Goal: Task Accomplishment & Management: Complete application form

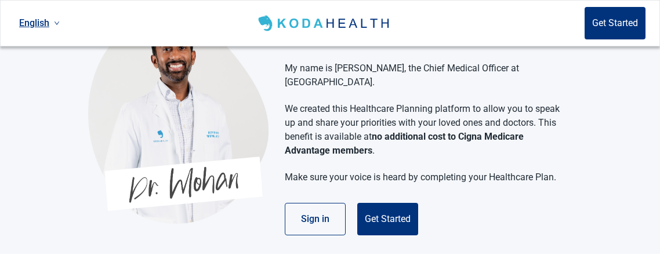
scroll to position [43, 0]
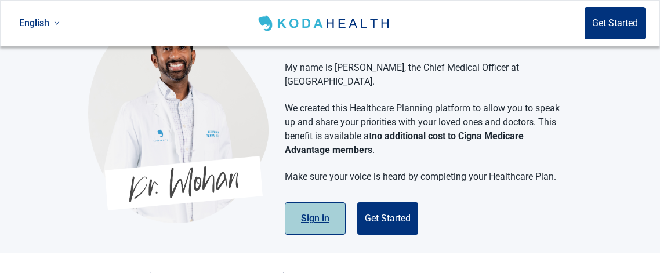
click at [316, 206] on button "Sign in" at bounding box center [315, 218] width 61 height 32
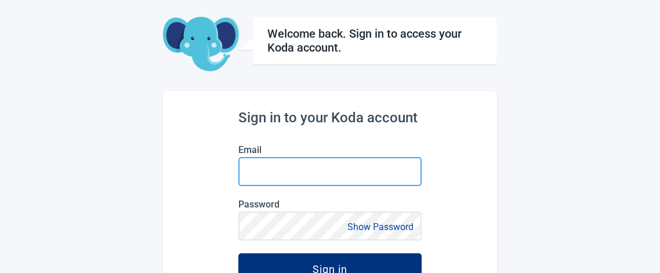
click at [259, 171] on input "Email" at bounding box center [329, 171] width 183 height 29
type input "[EMAIL_ADDRESS][DOMAIN_NAME]"
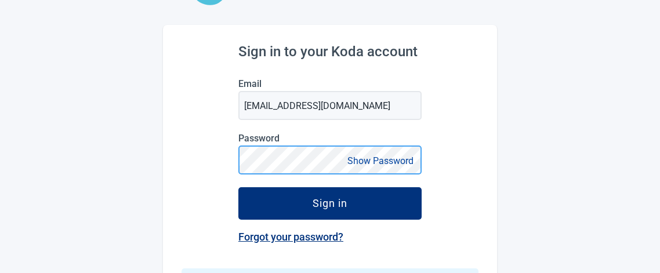
scroll to position [110, 0]
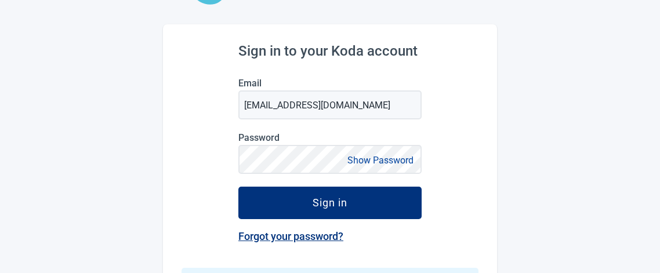
click at [282, 237] on link "Forgot your password?" at bounding box center [290, 236] width 105 height 12
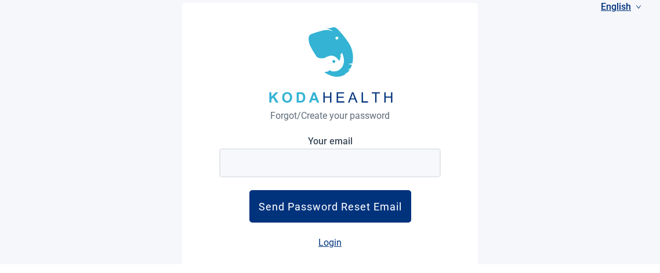
scroll to position [9, 0]
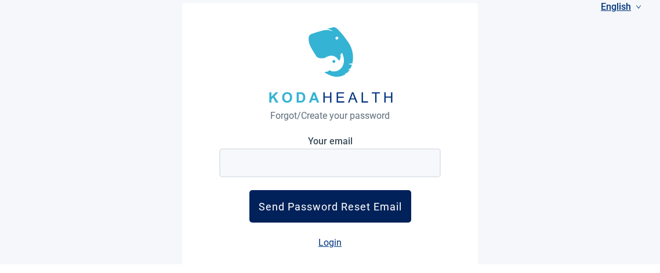
click at [332, 208] on div "Send Password Reset Email" at bounding box center [330, 207] width 143 height 12
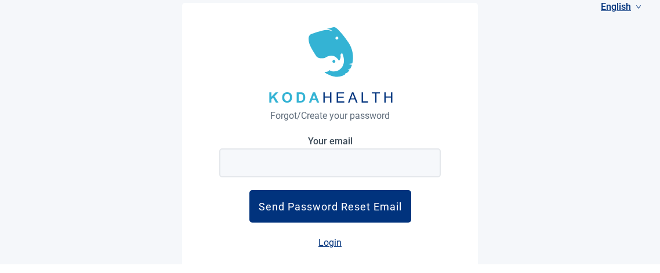
click at [359, 238] on div "Login" at bounding box center [329, 242] width 221 height 14
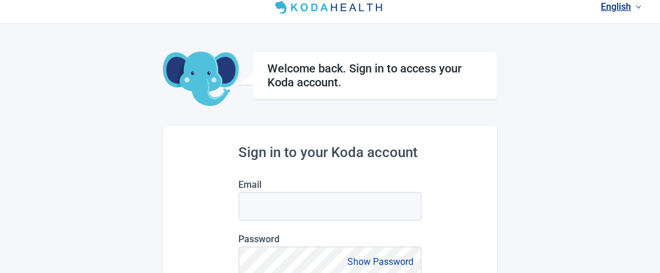
scroll to position [110, 0]
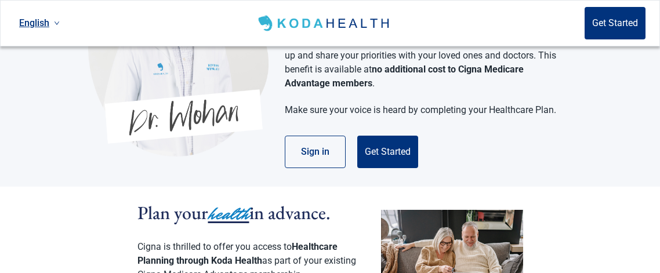
scroll to position [43, 0]
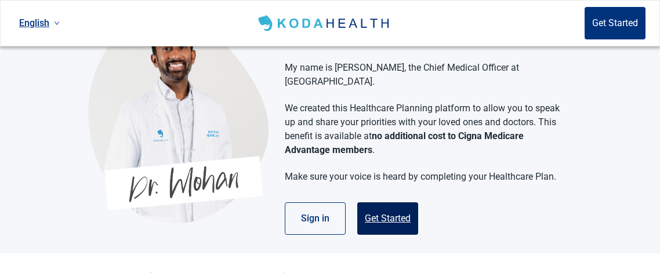
click at [389, 203] on button "Get Started" at bounding box center [387, 218] width 61 height 32
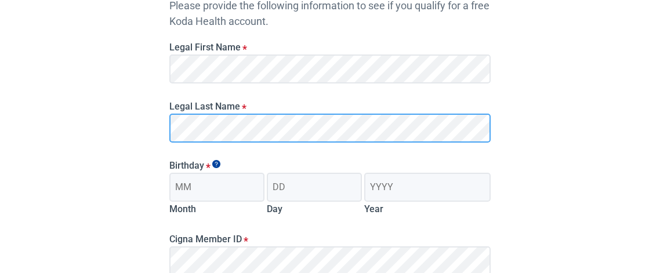
scroll to position [154, 0]
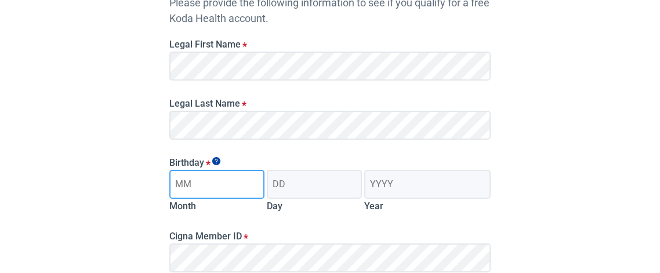
click at [194, 185] on input "Month" at bounding box center [216, 184] width 95 height 29
type input "05"
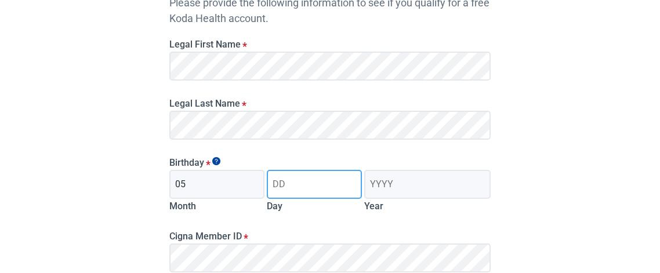
click at [281, 186] on input "Day" at bounding box center [314, 184] width 95 height 29
type input "27"
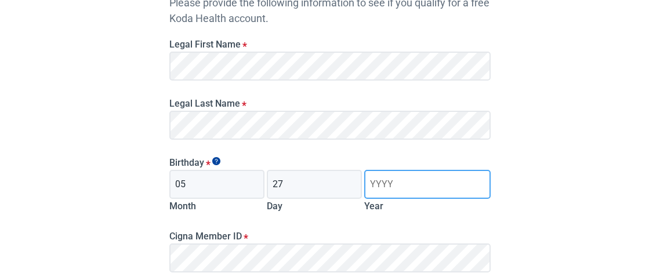
click at [384, 182] on input "Year" at bounding box center [427, 184] width 126 height 29
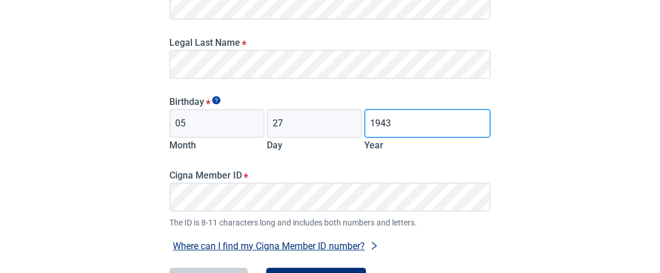
scroll to position [215, 0]
type input "1943"
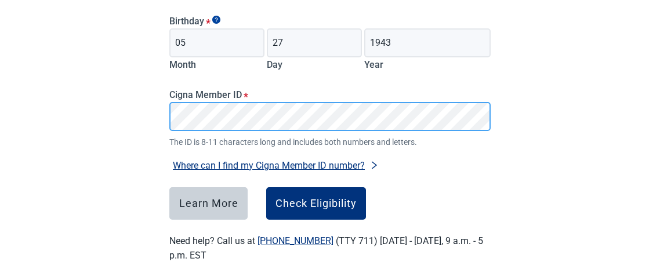
scroll to position [301, 0]
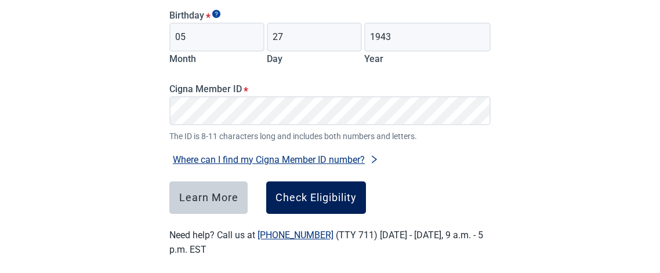
click at [322, 198] on div "Check Eligibility" at bounding box center [315, 198] width 81 height 12
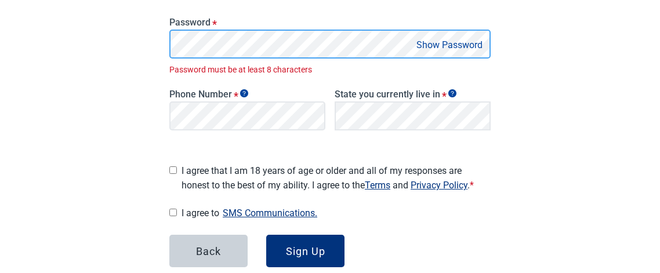
scroll to position [288, 0]
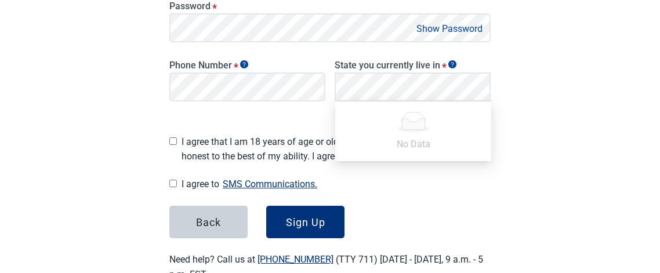
click at [172, 137] on input "I agree that I am 18 years of age or older and all of my responses are honest t…" at bounding box center [173, 141] width 8 height 8
checkbox input "true"
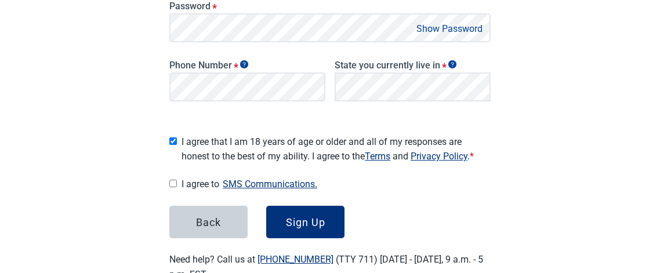
click at [173, 180] on input "I agree to SMS Communications." at bounding box center [173, 184] width 8 height 8
checkbox input "true"
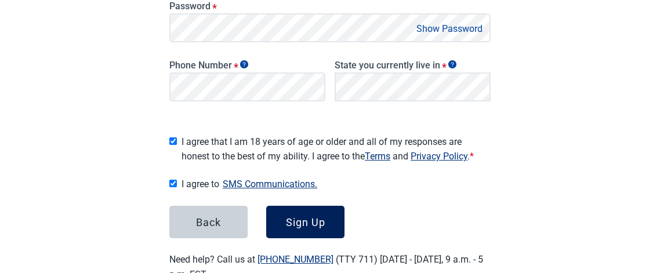
click at [311, 220] on div "Sign Up" at bounding box center [305, 222] width 39 height 12
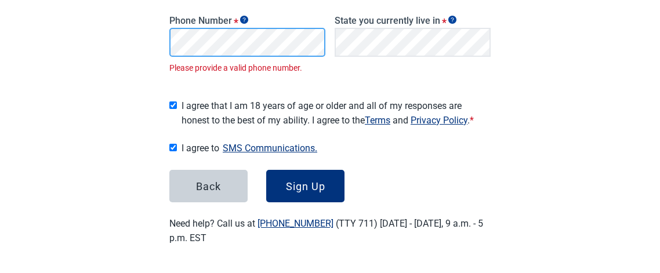
scroll to position [321, 0]
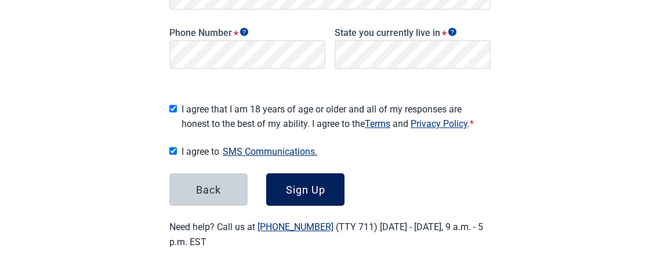
click at [306, 186] on div "Sign Up" at bounding box center [305, 190] width 39 height 12
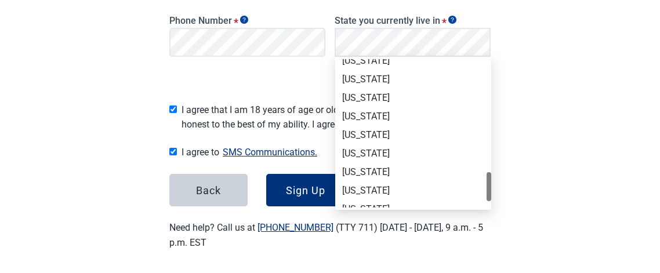
scroll to position [761, 0]
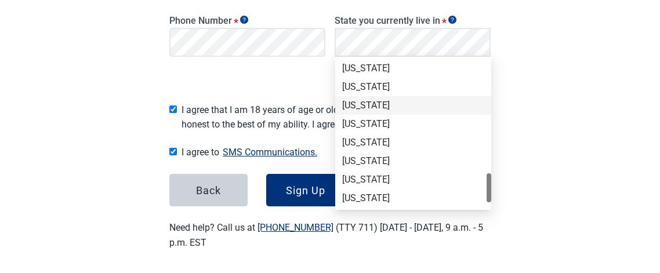
click at [354, 102] on div "[US_STATE]" at bounding box center [413, 105] width 142 height 13
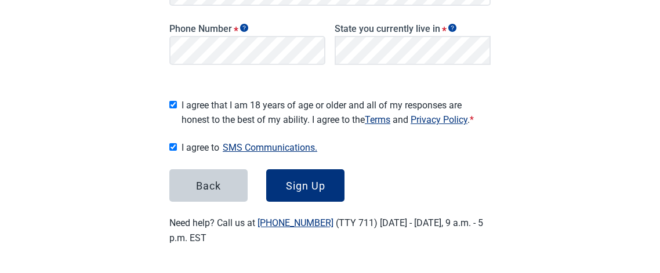
scroll to position [321, 0]
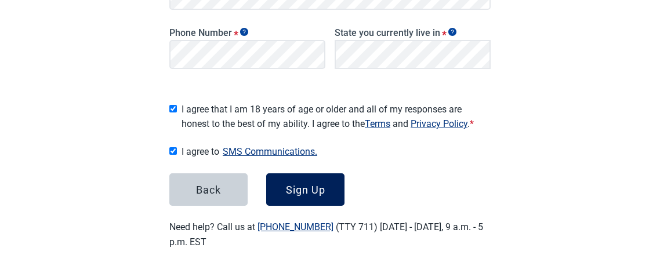
click at [297, 184] on div "Sign Up" at bounding box center [305, 190] width 39 height 12
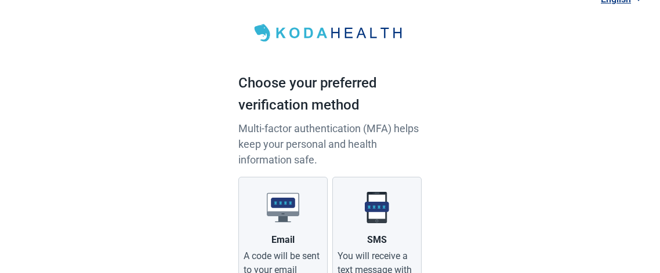
scroll to position [133, 0]
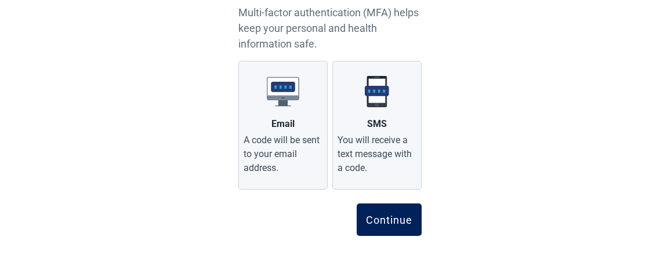
click at [388, 216] on div "Continue" at bounding box center [389, 220] width 46 height 12
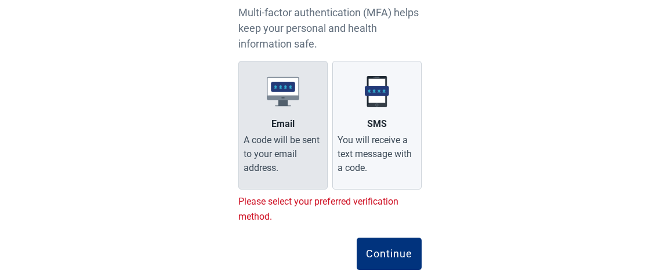
click at [286, 142] on div "A code will be sent to your email address." at bounding box center [282, 154] width 79 height 42
click at [0, 0] on input "Email A code will be sent to your email address." at bounding box center [0, 0] width 0 height 0
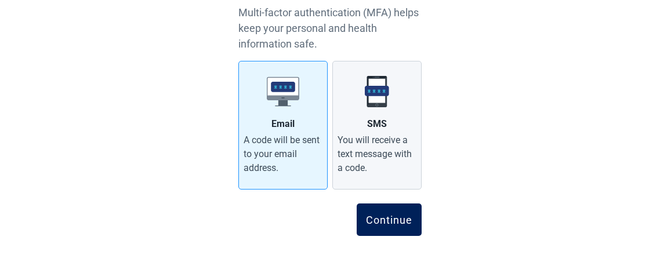
click at [393, 218] on div "Continue" at bounding box center [389, 220] width 46 height 12
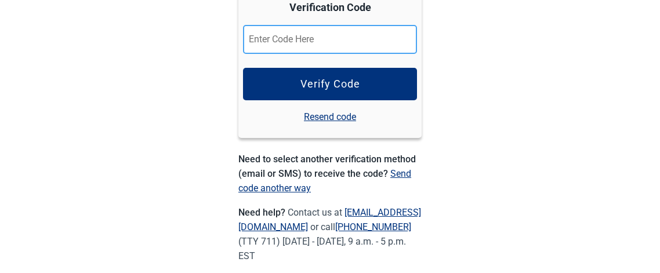
scroll to position [218, 0]
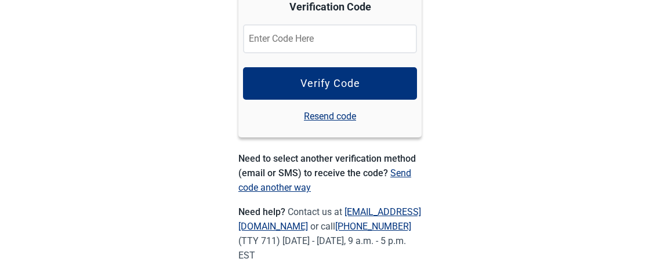
click at [401, 174] on link "Send code another way" at bounding box center [324, 181] width 173 height 26
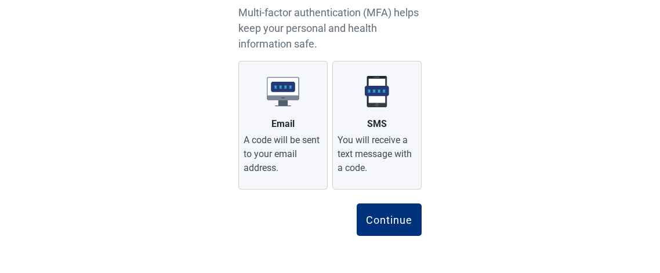
scroll to position [133, 0]
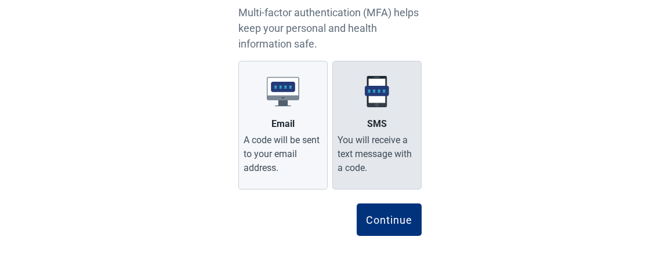
click at [379, 123] on div "SMS" at bounding box center [377, 124] width 20 height 14
click at [0, 0] on input "SMS You will receive a text message with a code." at bounding box center [0, 0] width 0 height 0
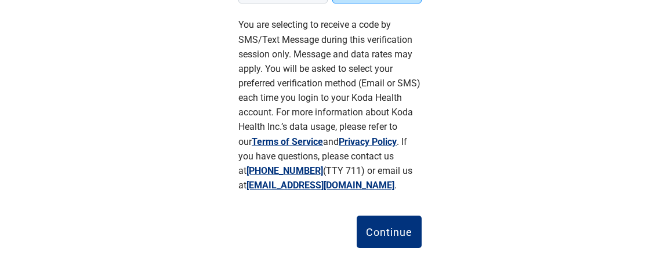
scroll to position [320, 0]
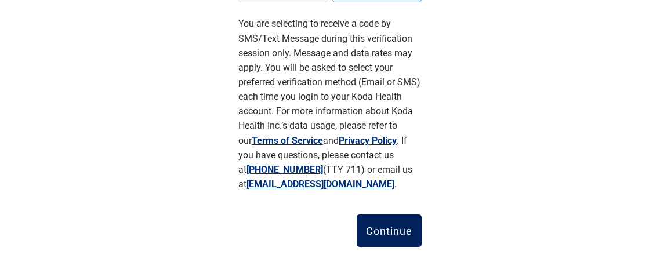
click at [394, 229] on div "Continue" at bounding box center [389, 231] width 46 height 12
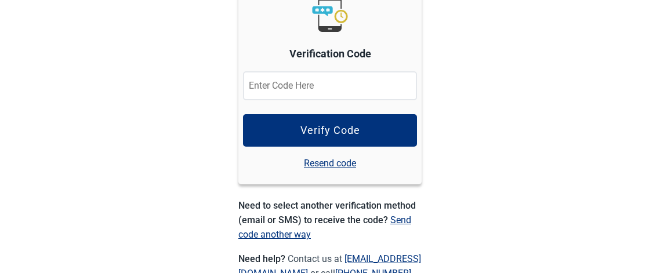
scroll to position [187, 0]
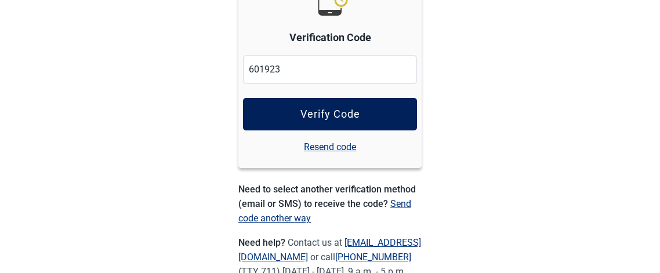
type input "601923"
click at [354, 114] on div "Verify Code" at bounding box center [330, 114] width 60 height 12
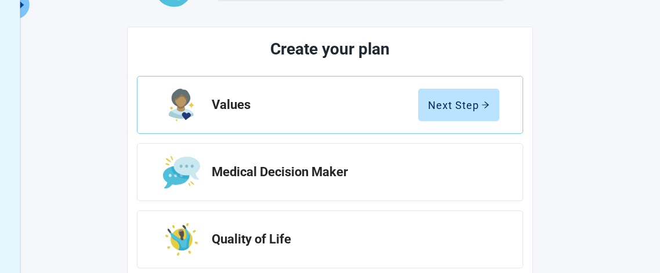
scroll to position [118, 0]
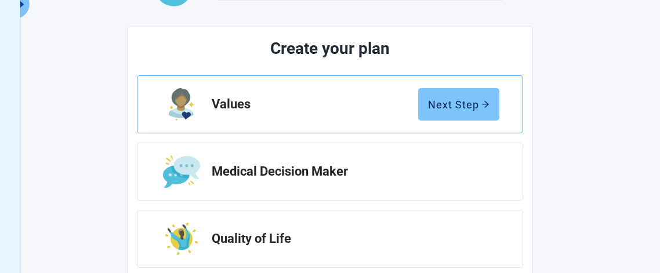
click at [485, 105] on icon "arrow-right" at bounding box center [485, 104] width 8 height 8
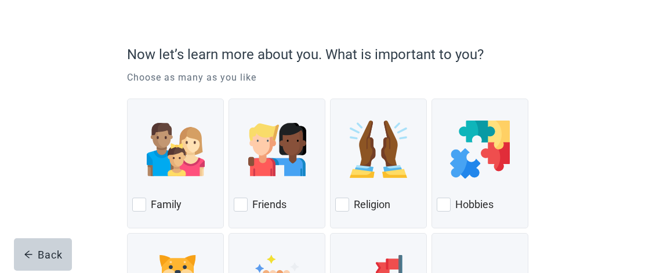
scroll to position [75, 0]
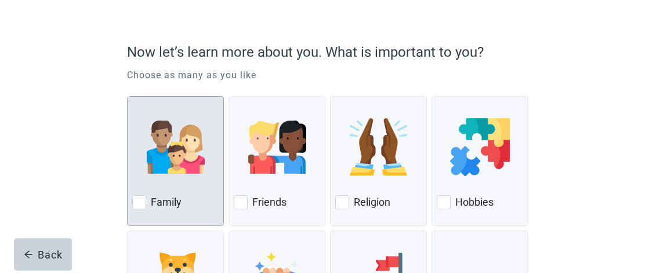
click at [177, 163] on img at bounding box center [176, 147] width 58 height 58
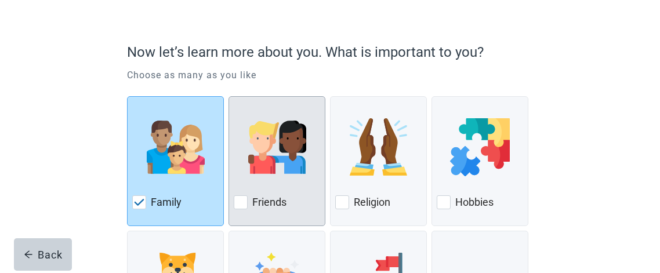
click at [287, 199] on div "Friends" at bounding box center [277, 202] width 86 height 19
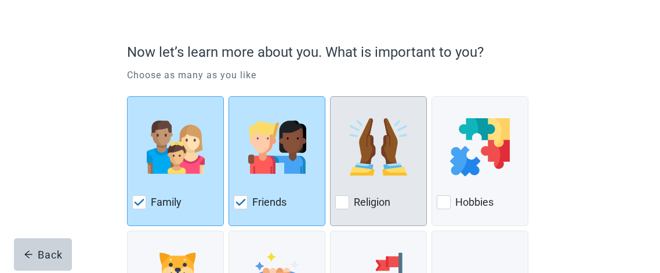
click at [371, 189] on div at bounding box center [378, 147] width 86 height 92
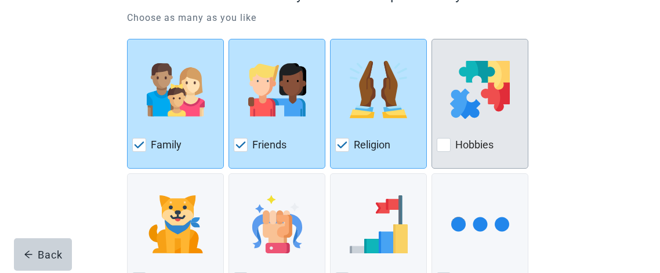
scroll to position [136, 0]
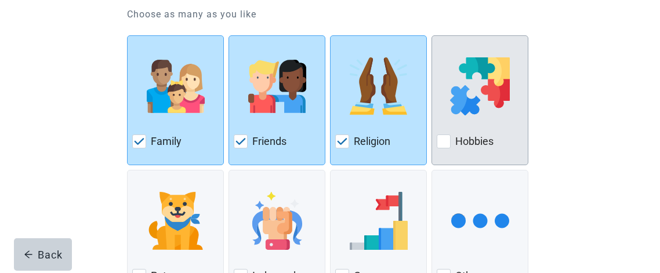
click at [477, 137] on label "Hobbies" at bounding box center [474, 141] width 38 height 14
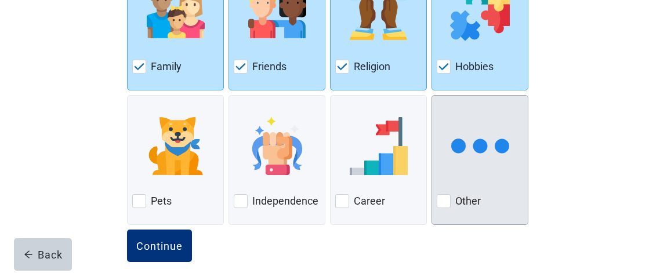
scroll to position [225, 0]
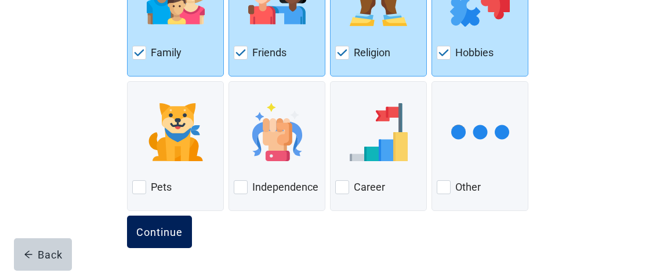
click at [161, 226] on div "Continue" at bounding box center [159, 232] width 46 height 12
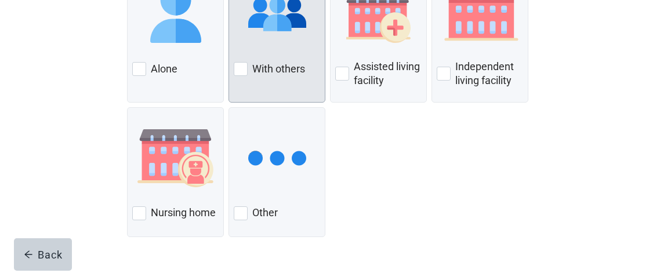
scroll to position [234, 0]
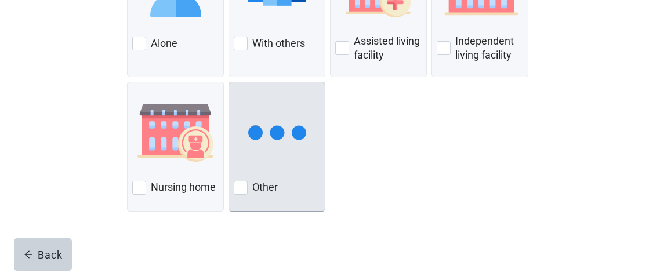
click at [267, 182] on label "Other" at bounding box center [265, 187] width 26 height 14
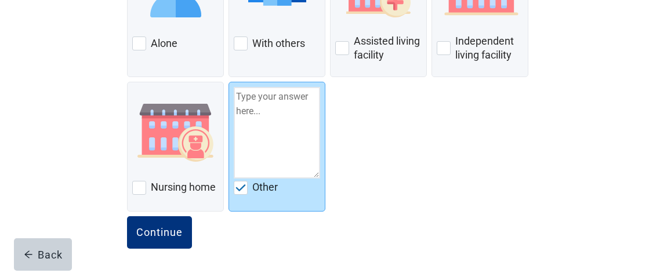
click at [391, 124] on div "Alone With others Assisted living facility Independent living facility Nursing …" at bounding box center [330, 67] width 406 height 279
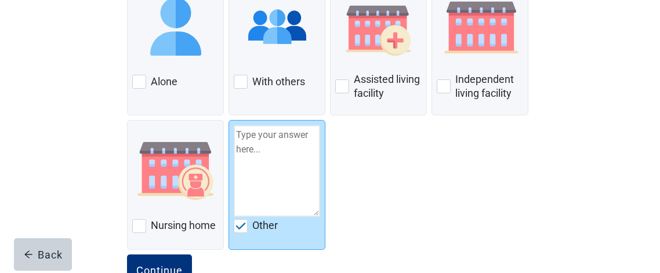
scroll to position [194, 0]
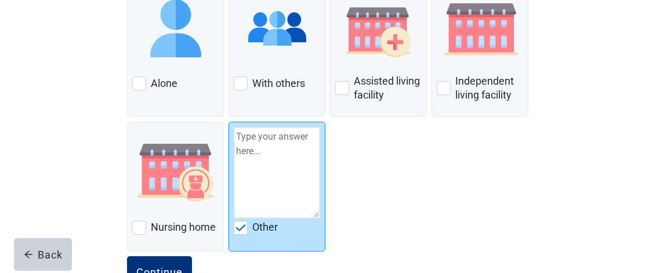
click at [248, 167] on textarea at bounding box center [277, 173] width 86 height 92
type textarea "family"
click at [430, 95] on div "Alone With others Assisted living facility Independent living facility Nursing …" at bounding box center [330, 107] width 406 height 279
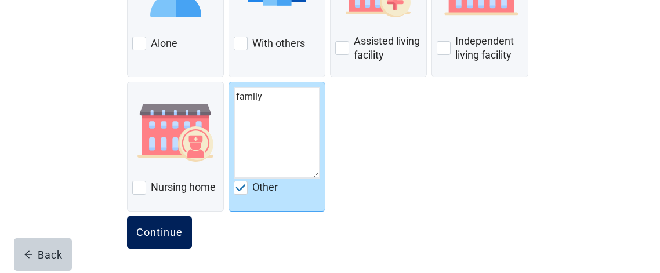
click at [161, 223] on button "Continue" at bounding box center [159, 232] width 65 height 32
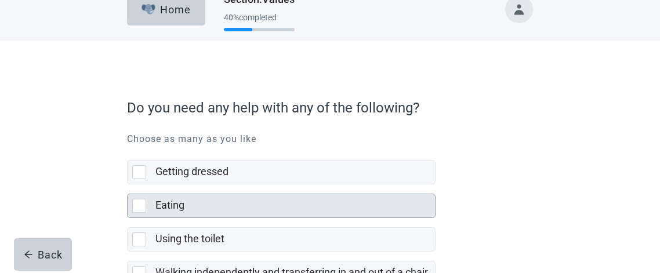
scroll to position [26, 0]
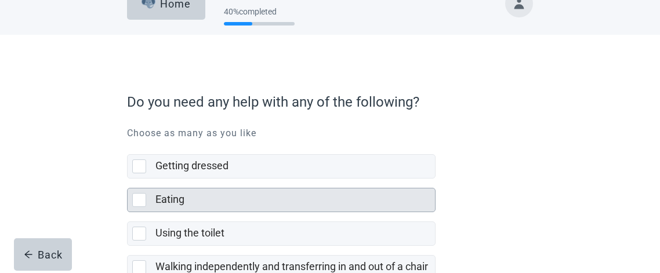
click at [177, 198] on label "Eating" at bounding box center [169, 199] width 29 height 12
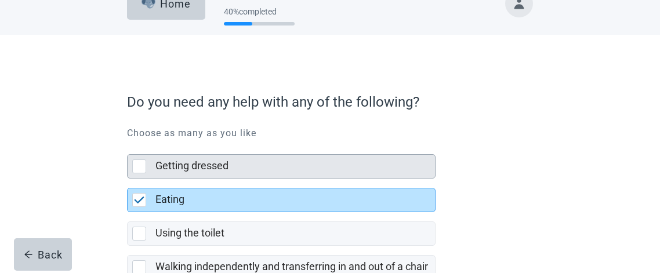
click at [186, 168] on label "Getting dressed" at bounding box center [191, 165] width 73 height 12
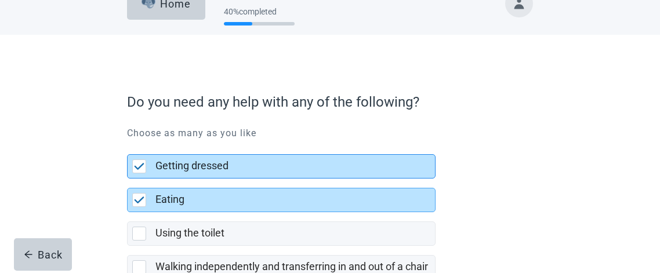
click at [140, 166] on img at bounding box center [139, 166] width 10 height 7
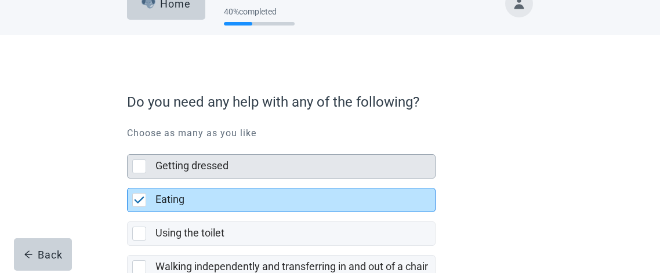
click at [137, 199] on img at bounding box center [139, 200] width 10 height 7
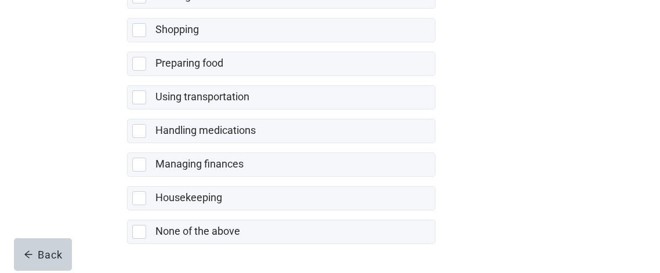
scroll to position [330, 0]
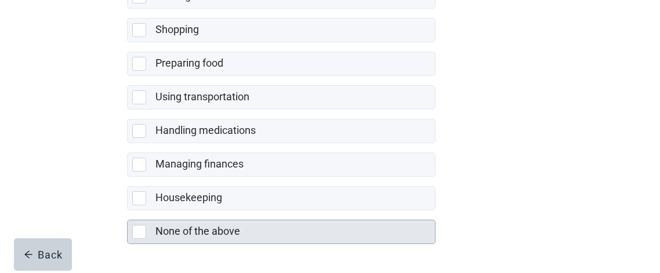
click at [194, 229] on label "None of the above" at bounding box center [197, 231] width 85 height 12
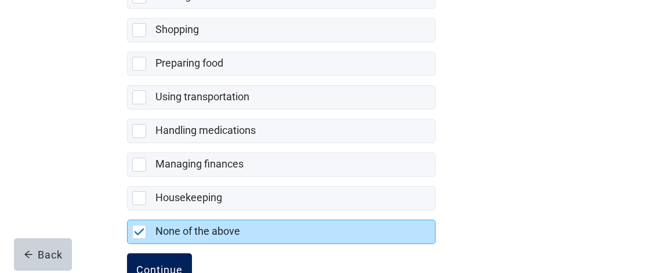
click at [168, 259] on button "Continue" at bounding box center [159, 269] width 65 height 32
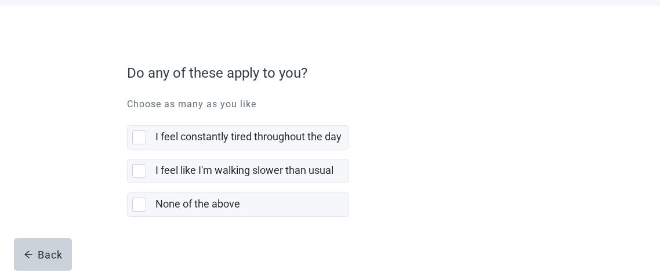
scroll to position [65, 0]
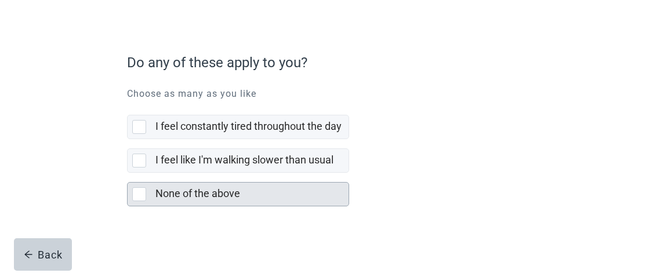
click at [193, 195] on label "None of the above" at bounding box center [197, 193] width 85 height 12
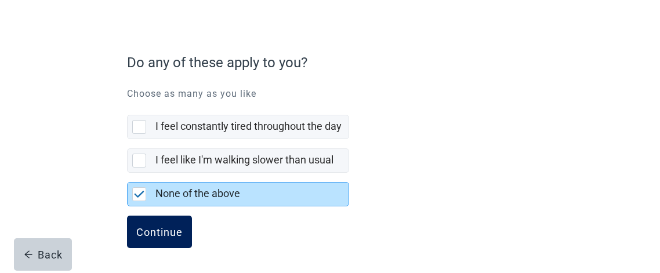
click at [167, 227] on div "Continue" at bounding box center [159, 232] width 46 height 12
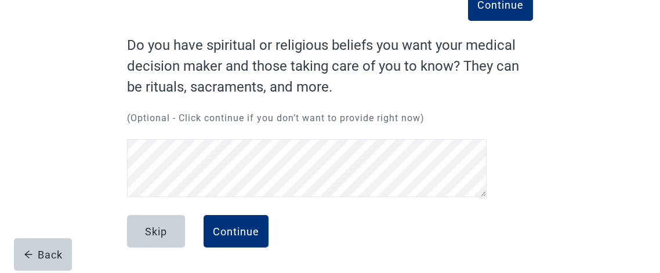
scroll to position [77, 0]
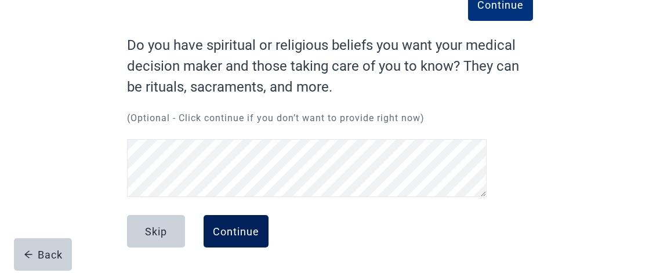
click at [232, 226] on div "Continue" at bounding box center [236, 232] width 46 height 12
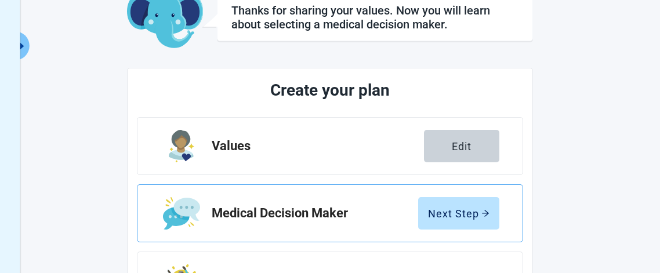
click at [369, 204] on div "Medical Decision Maker Next Step" at bounding box center [330, 213] width 386 height 58
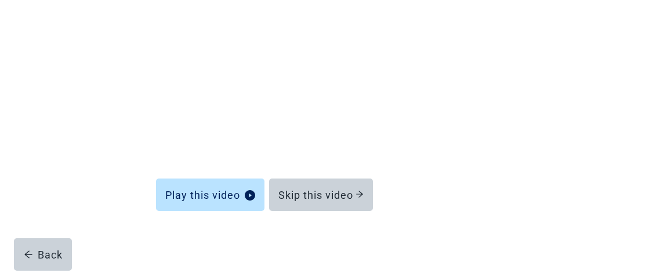
scroll to position [173, 0]
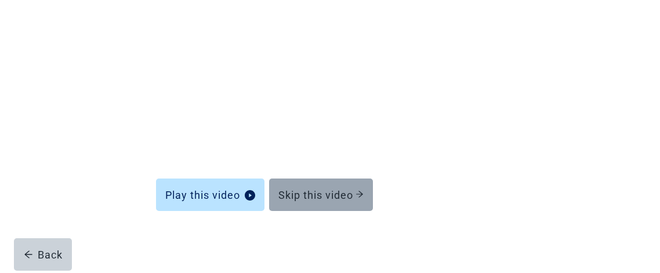
click at [340, 194] on div "Skip this video" at bounding box center [320, 195] width 85 height 12
click at [361, 197] on icon "arrow-right" at bounding box center [359, 194] width 8 height 8
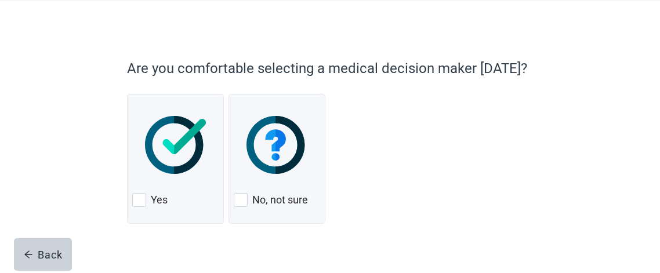
scroll to position [72, 0]
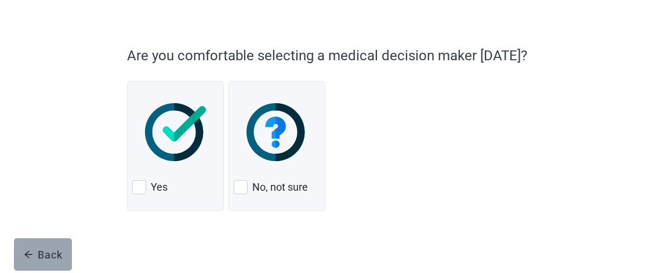
click at [41, 253] on div "Back" at bounding box center [43, 255] width 39 height 12
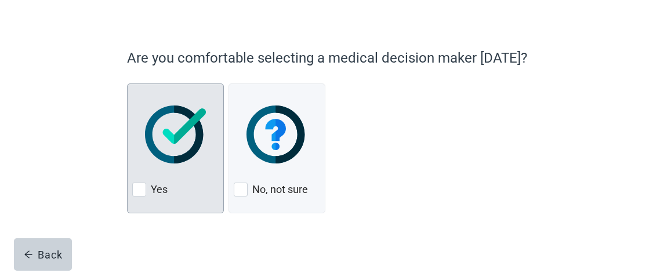
scroll to position [72, 0]
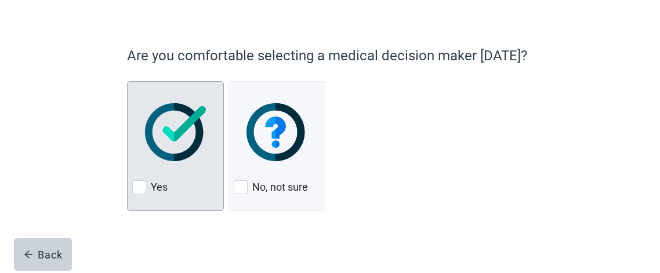
click at [139, 186] on div at bounding box center [139, 187] width 14 height 14
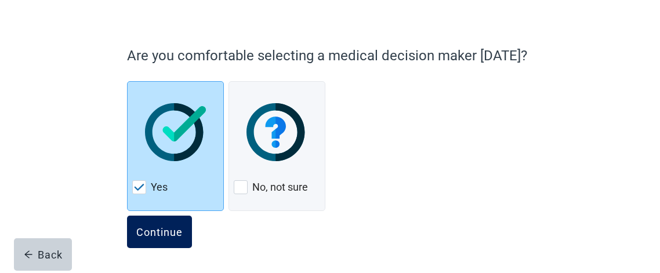
click at [165, 231] on div "Continue" at bounding box center [159, 232] width 46 height 12
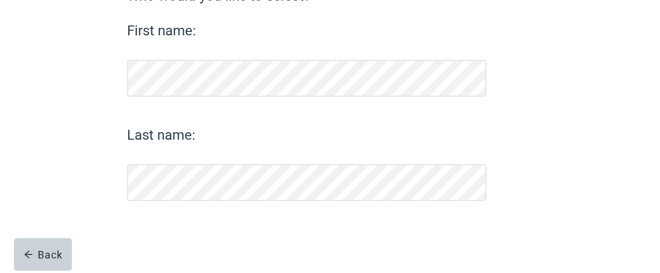
scroll to position [181, 0]
click at [208, 146] on div "Last name:" at bounding box center [306, 163] width 359 height 77
click at [209, 132] on label "Last name:" at bounding box center [306, 135] width 359 height 21
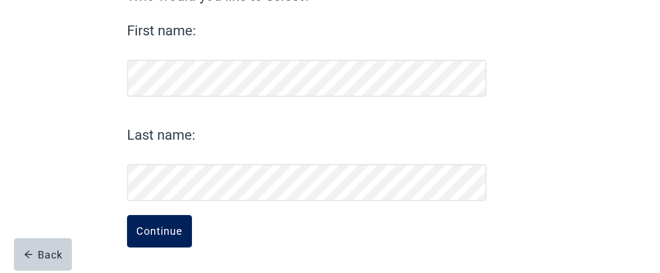
click at [166, 227] on div "Continue" at bounding box center [159, 232] width 46 height 12
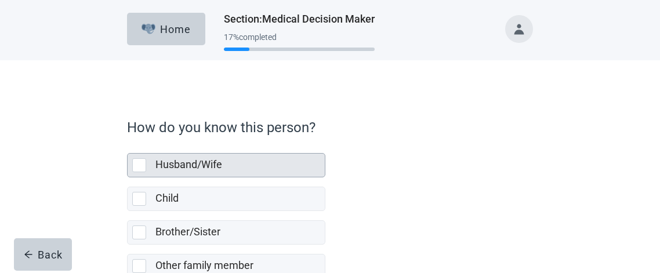
click at [213, 166] on label "Husband/Wife" at bounding box center [188, 164] width 67 height 12
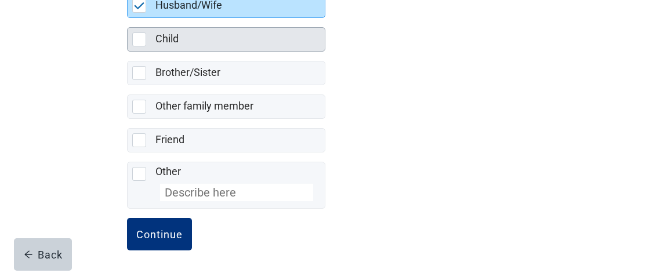
scroll to position [161, 0]
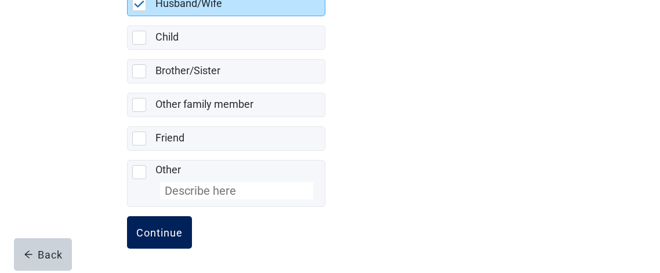
click at [155, 230] on div "Continue" at bounding box center [159, 233] width 46 height 12
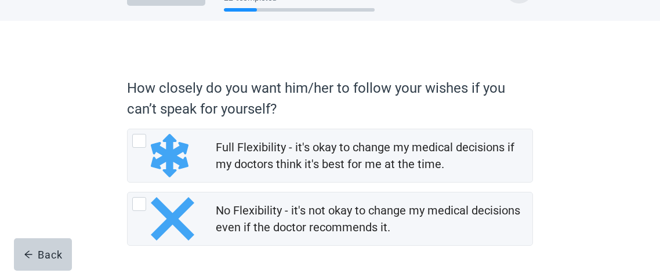
scroll to position [41, 0]
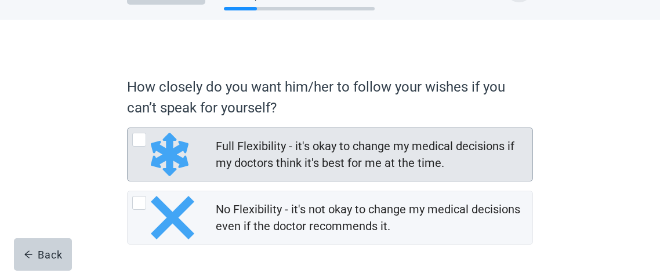
click at [140, 139] on div at bounding box center [139, 140] width 14 height 14
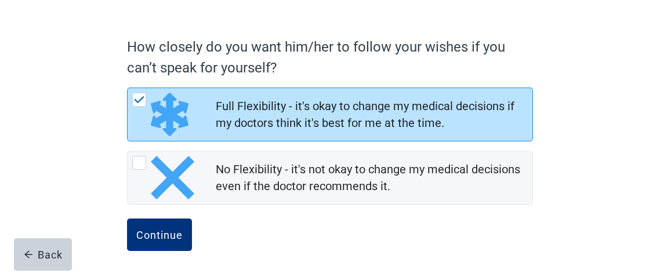
scroll to position [83, 0]
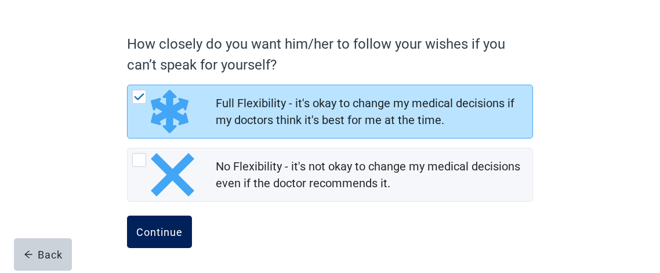
click at [175, 230] on div "Continue" at bounding box center [159, 232] width 46 height 12
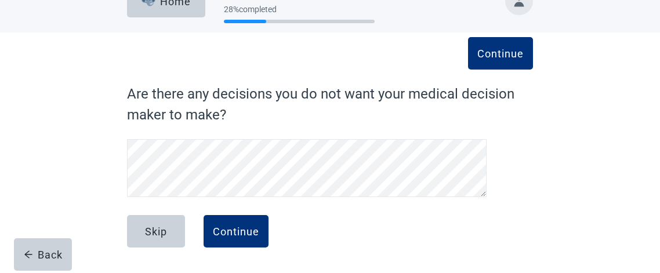
scroll to position [28, 0]
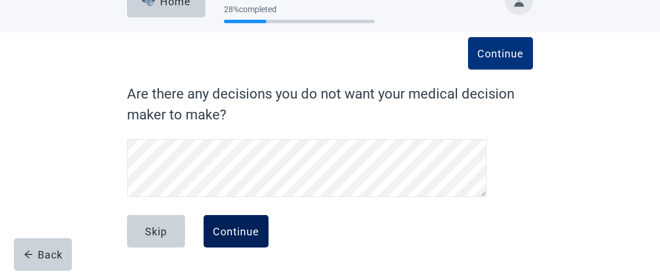
click at [234, 230] on div "Continue" at bounding box center [236, 232] width 46 height 12
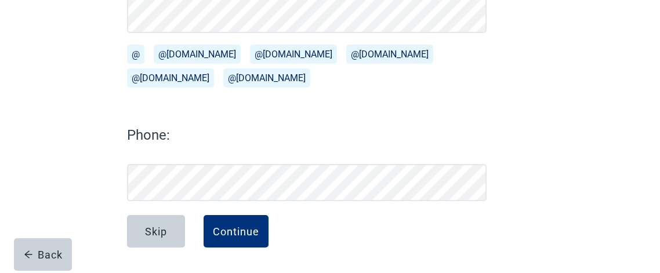
scroll to position [217, 0]
click at [234, 230] on div "Continue" at bounding box center [236, 232] width 46 height 12
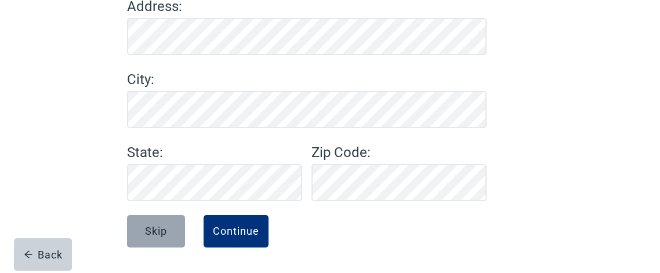
scroll to position [178, 0]
click at [192, 66] on div "Address : City : State : Zip Code :" at bounding box center [306, 98] width 359 height 205
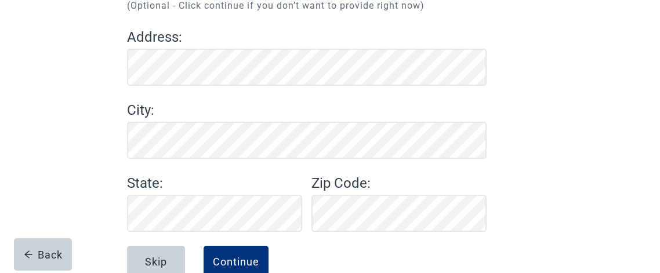
scroll to position [147, 0]
click at [158, 186] on label "State :" at bounding box center [214, 183] width 175 height 21
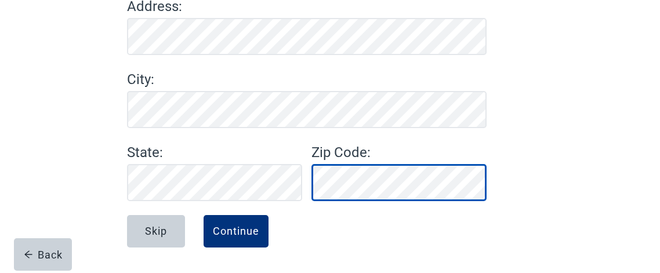
scroll to position [177, 0]
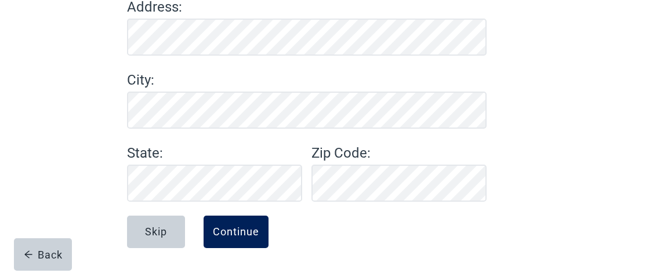
click at [235, 234] on div "Continue" at bounding box center [236, 232] width 46 height 12
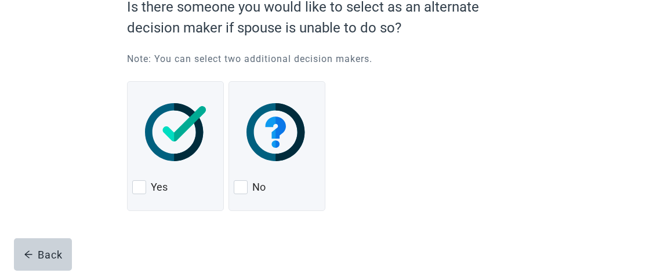
scroll to position [121, 0]
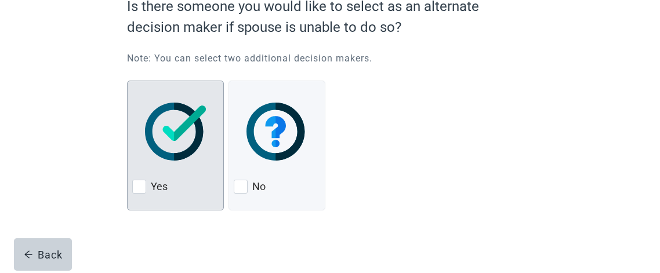
click at [140, 187] on div at bounding box center [139, 187] width 14 height 14
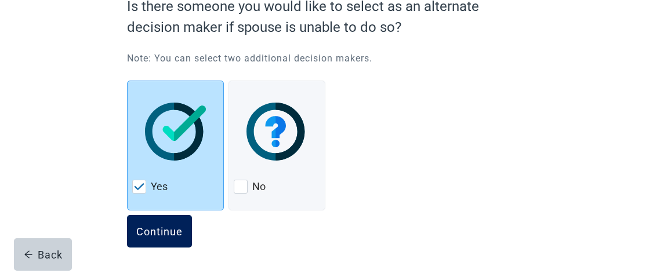
click at [160, 232] on div "Continue" at bounding box center [159, 232] width 46 height 12
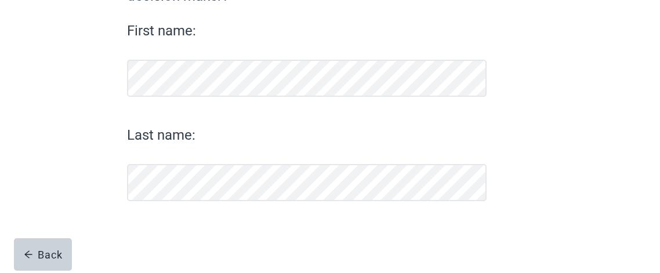
scroll to position [147, 0]
click at [195, 144] on label "Last name:" at bounding box center [306, 135] width 359 height 21
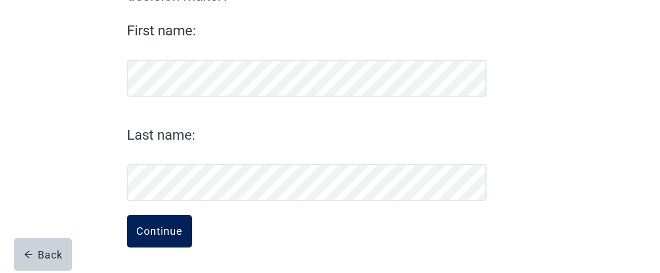
click at [161, 230] on div "Continue" at bounding box center [159, 232] width 46 height 12
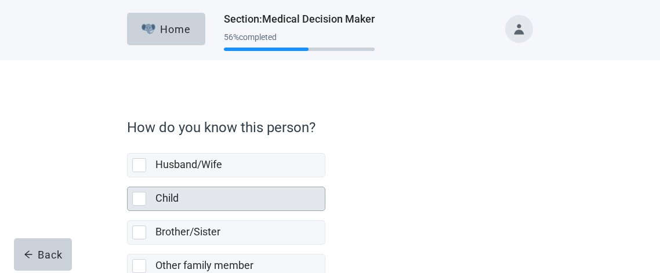
click at [139, 197] on div at bounding box center [139, 199] width 14 height 14
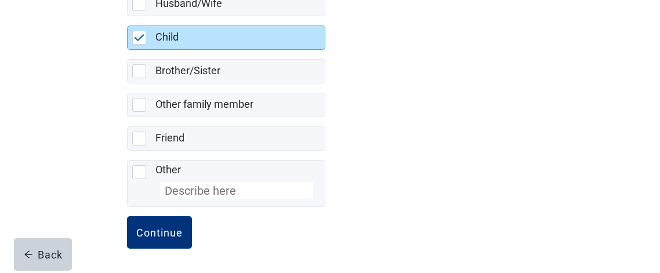
scroll to position [161, 0]
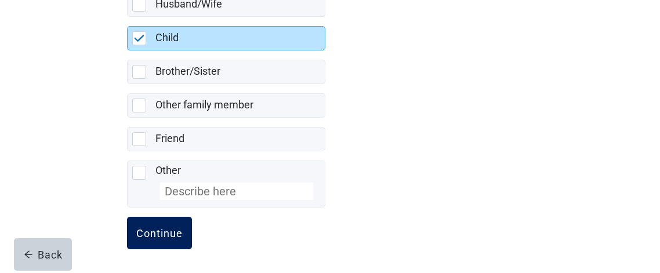
click at [159, 231] on div "Continue" at bounding box center [159, 233] width 46 height 12
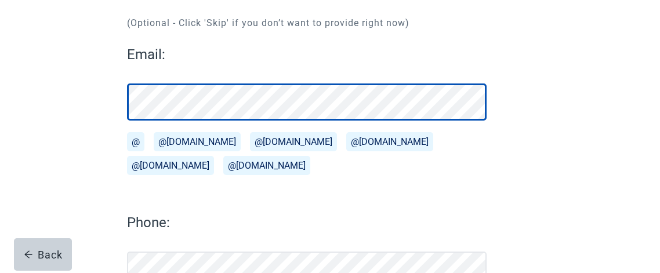
scroll to position [130, 0]
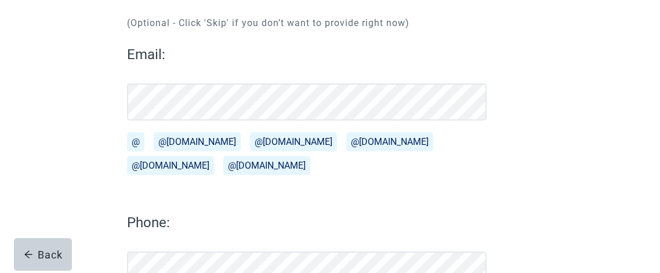
click at [183, 220] on label "Phone:" at bounding box center [306, 222] width 359 height 21
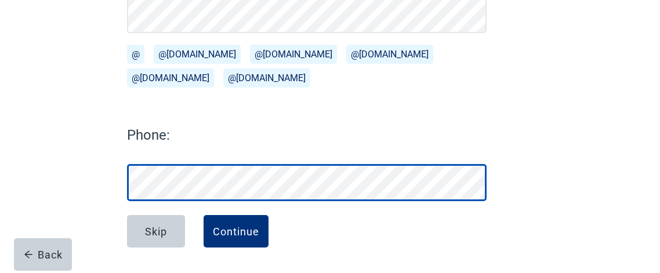
scroll to position [217, 0]
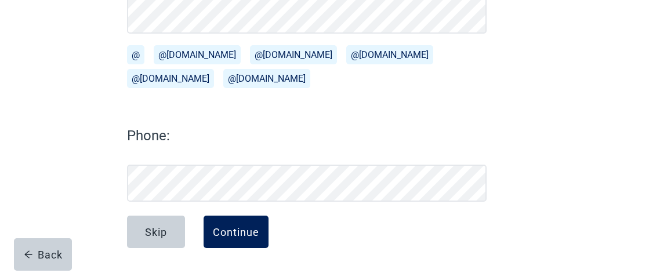
click at [231, 230] on div "Continue" at bounding box center [236, 232] width 46 height 12
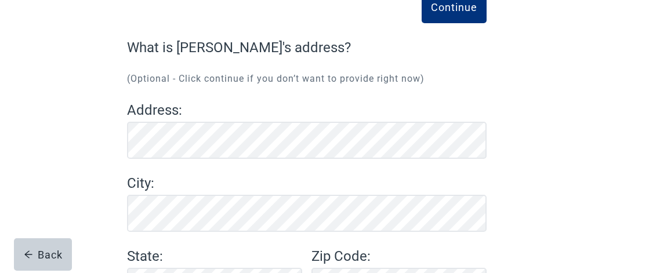
scroll to position [72, 0]
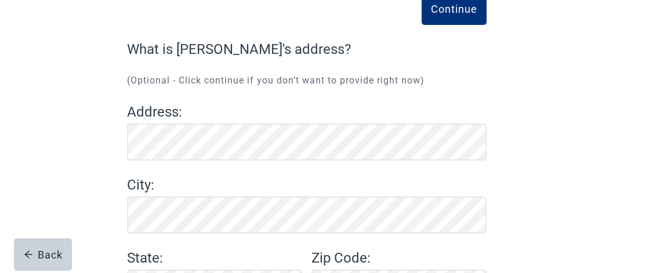
click at [172, 187] on label "City :" at bounding box center [306, 184] width 359 height 21
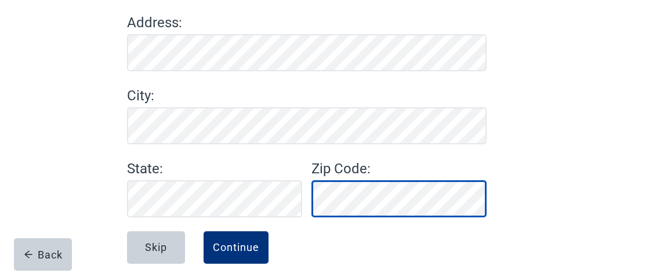
scroll to position [178, 0]
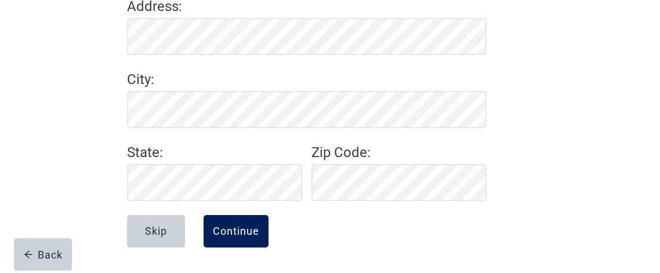
click at [235, 228] on div "Continue" at bounding box center [236, 232] width 46 height 12
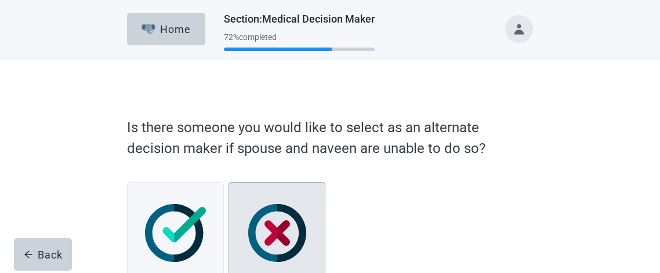
click at [280, 230] on img at bounding box center [277, 233] width 58 height 58
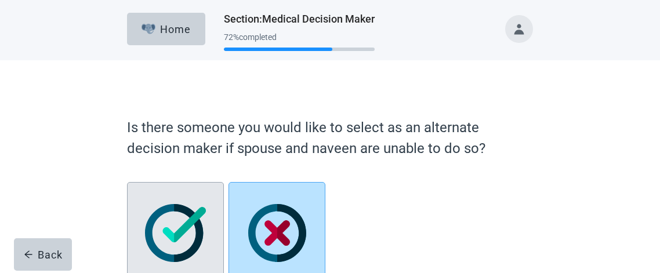
click at [183, 232] on img at bounding box center [175, 233] width 61 height 58
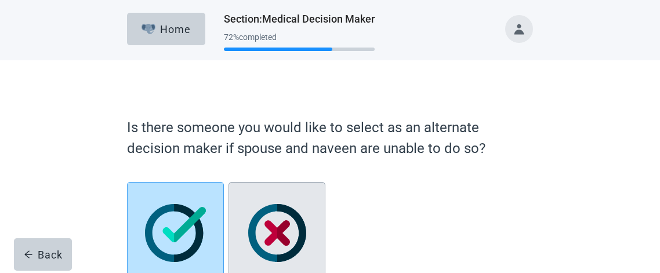
click at [277, 236] on img at bounding box center [277, 233] width 58 height 58
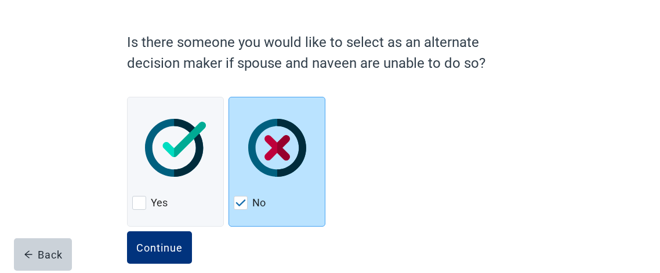
scroll to position [86, 0]
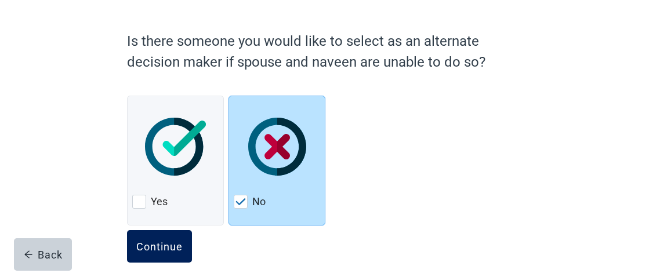
click at [172, 242] on div "Continue" at bounding box center [159, 247] width 46 height 12
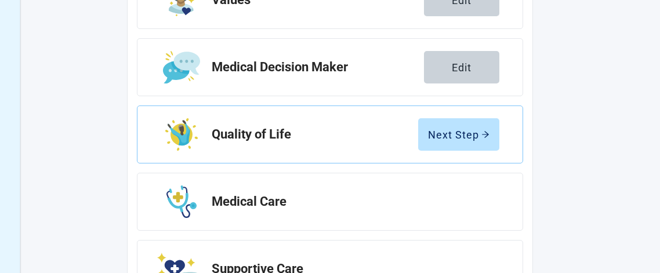
scroll to position [227, 0]
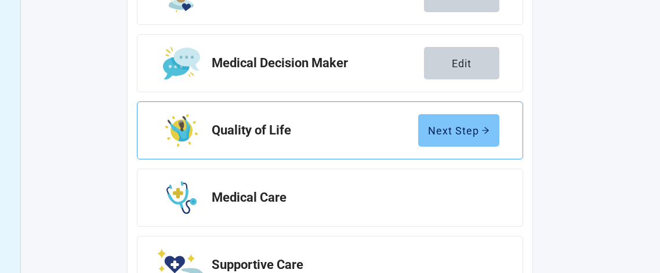
click at [487, 129] on icon "arrow-right" at bounding box center [485, 130] width 7 height 6
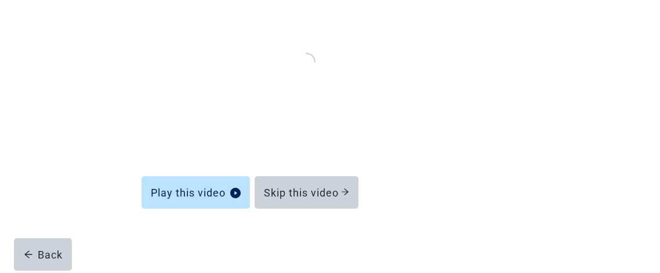
scroll to position [195, 0]
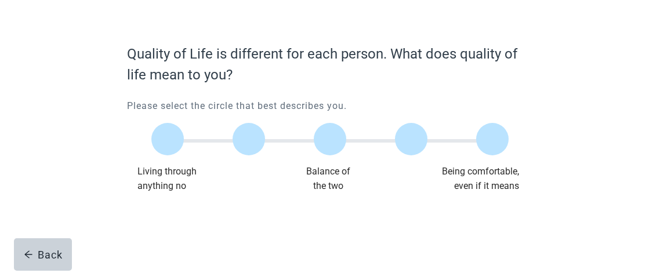
scroll to position [68, 0]
click at [489, 136] on div at bounding box center [492, 139] width 32 height 32
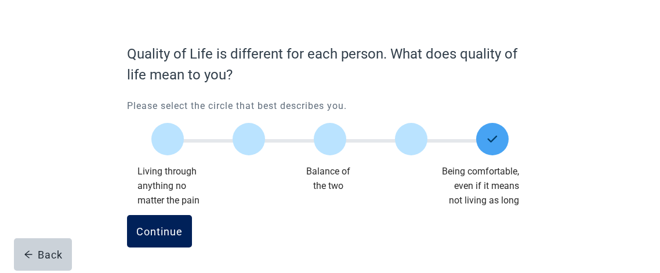
click at [159, 232] on div "Continue" at bounding box center [159, 232] width 46 height 12
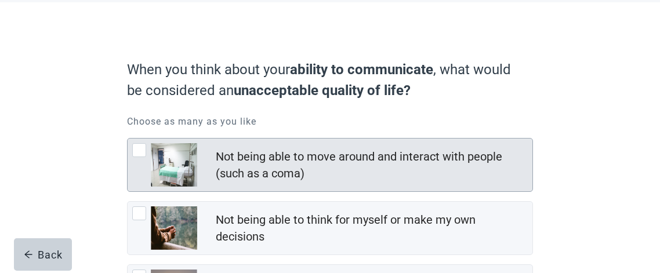
scroll to position [60, 0]
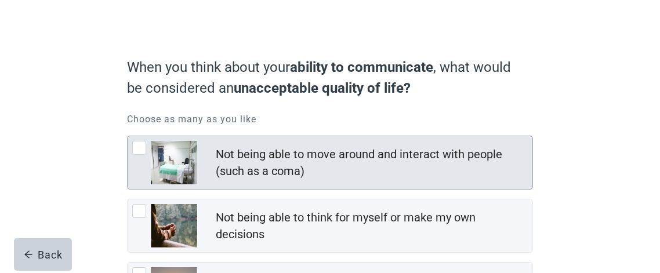
click at [325, 167] on div "Not being able to move around and interact with people (such as a coma)" at bounding box center [371, 163] width 310 height 34
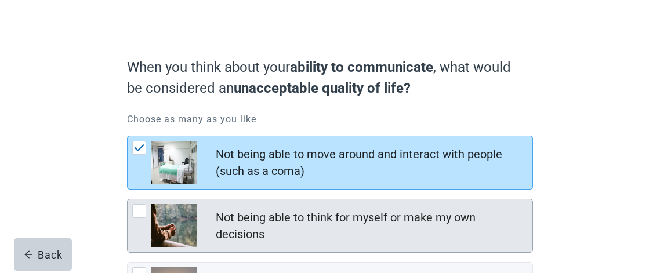
click at [209, 217] on div "Not being able to think for myself or make my own decisions" at bounding box center [330, 225] width 405 height 53
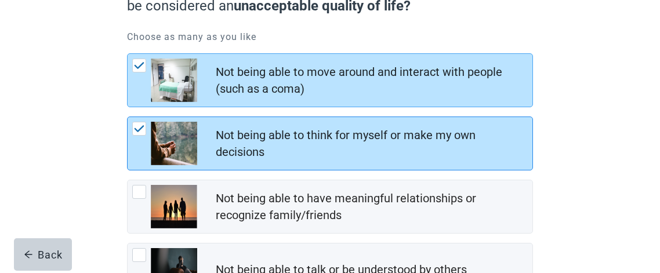
scroll to position [144, 0]
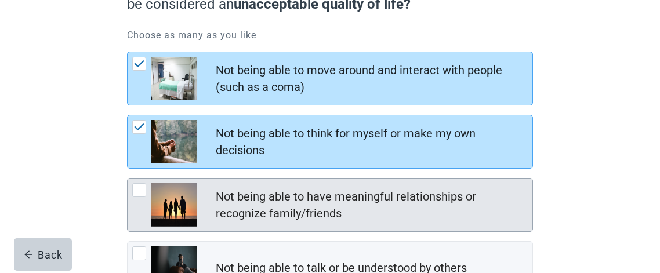
click at [143, 191] on div at bounding box center [139, 190] width 14 height 14
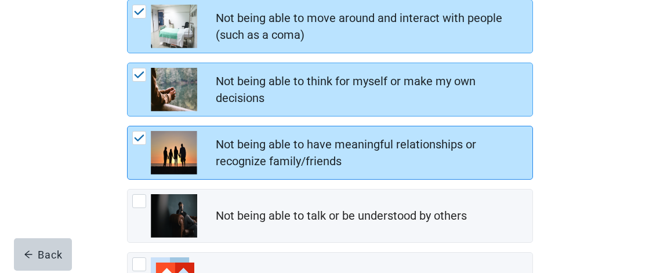
scroll to position [199, 0]
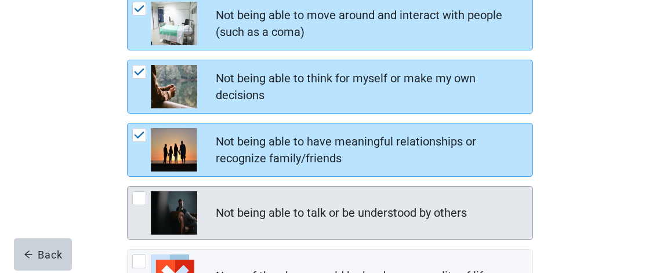
click at [137, 195] on div at bounding box center [139, 198] width 14 height 14
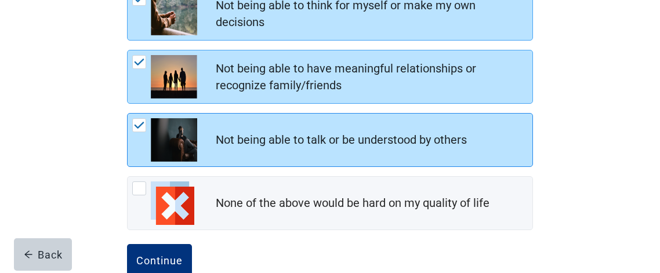
scroll to position [277, 0]
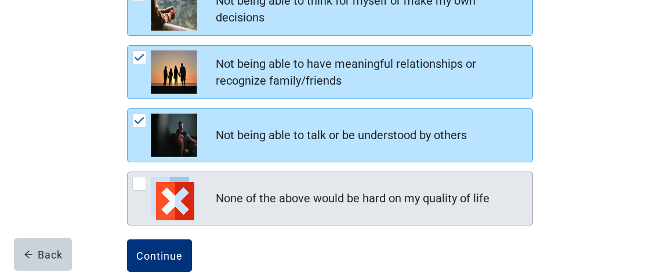
click at [140, 182] on div at bounding box center [139, 184] width 14 height 14
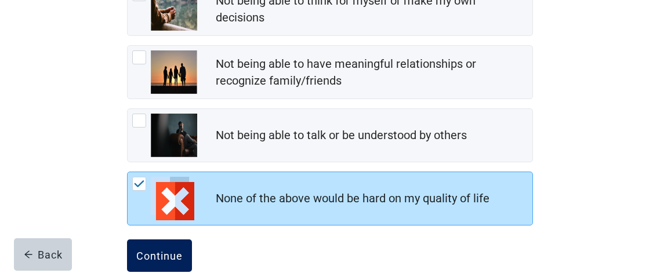
click at [163, 253] on div "Continue" at bounding box center [159, 256] width 46 height 12
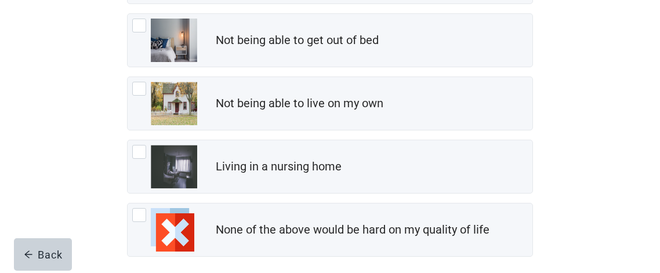
scroll to position [250, 0]
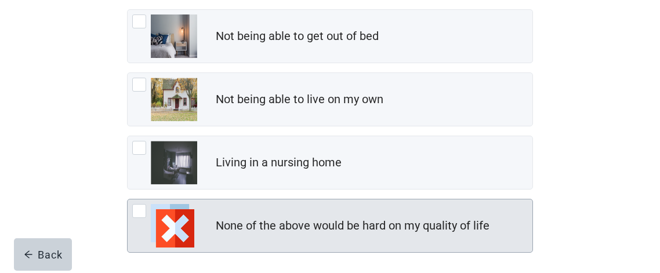
click at [181, 228] on img at bounding box center [172, 225] width 43 height 43
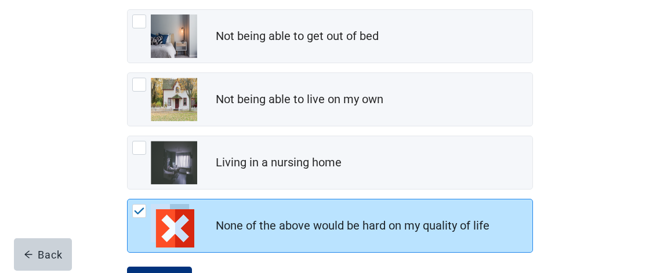
scroll to position [300, 0]
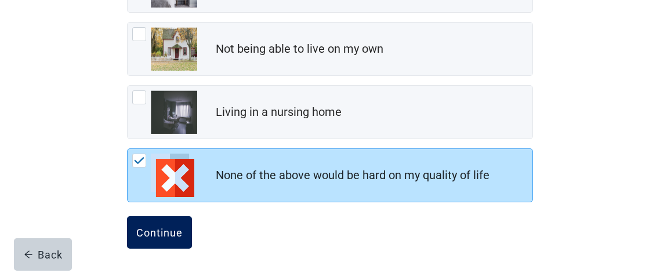
click at [180, 228] on div "Continue" at bounding box center [159, 233] width 46 height 12
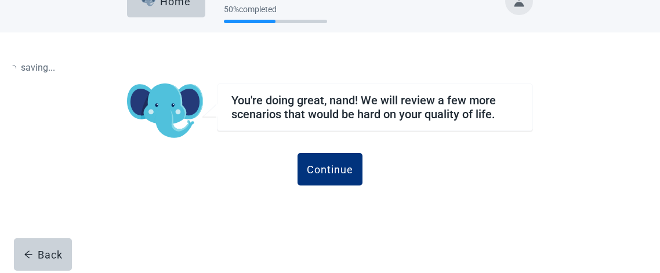
scroll to position [28, 0]
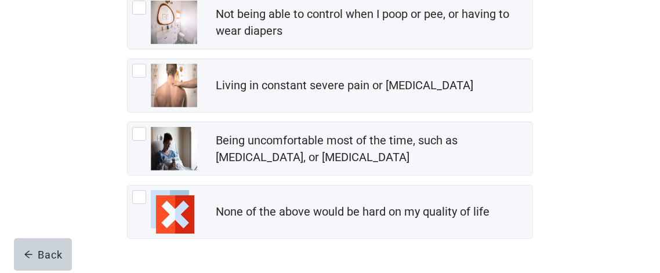
scroll to position [327, 0]
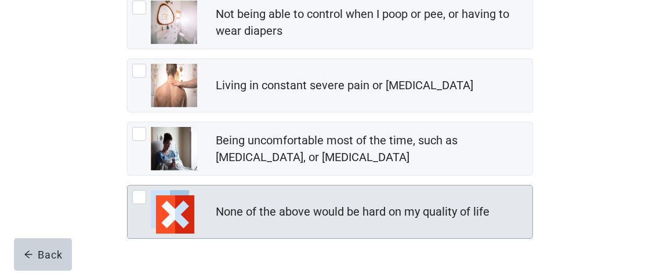
click at [143, 198] on div at bounding box center [139, 197] width 14 height 14
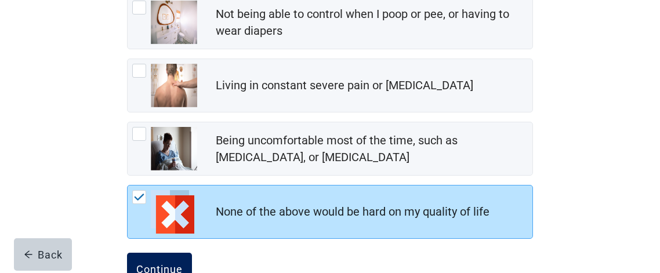
click at [172, 255] on button "Continue" at bounding box center [159, 269] width 65 height 32
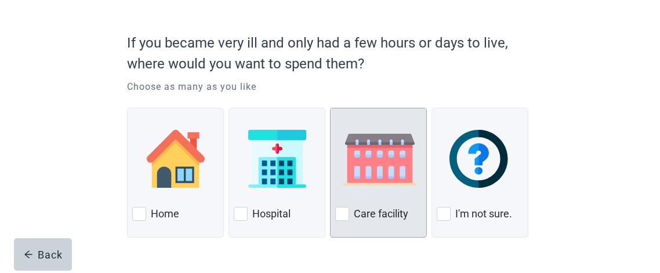
scroll to position [112, 0]
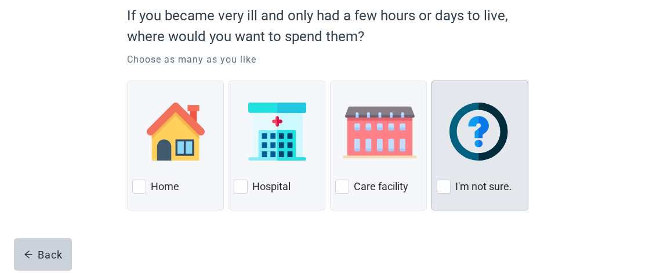
click at [447, 187] on div at bounding box center [444, 187] width 14 height 14
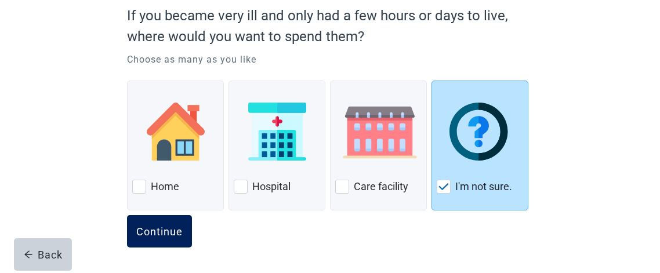
click at [162, 226] on div "Continue" at bounding box center [159, 232] width 46 height 12
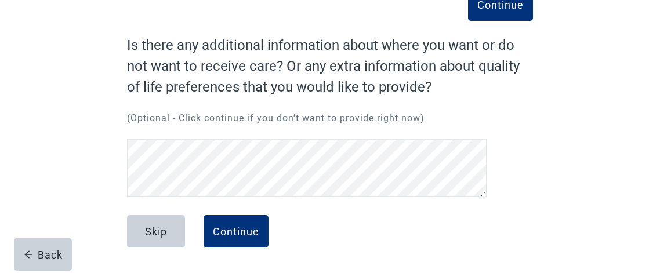
scroll to position [77, 0]
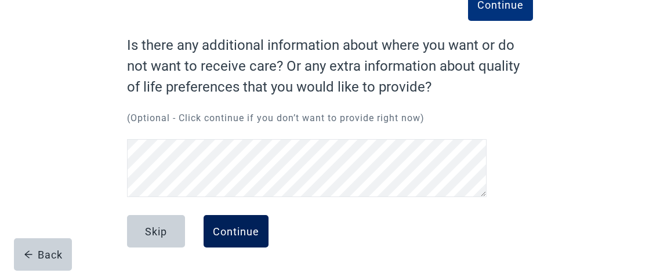
click at [227, 232] on div "Continue" at bounding box center [236, 232] width 46 height 12
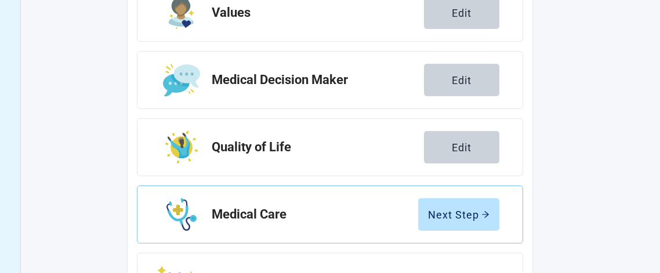
scroll to position [216, 0]
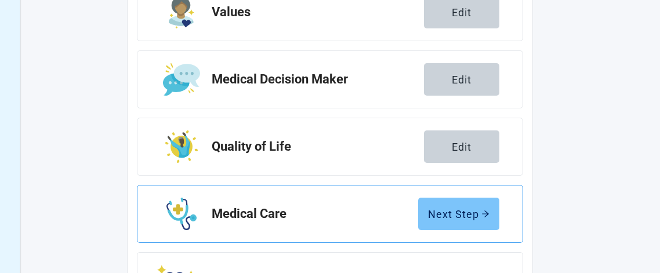
click at [486, 213] on icon "arrow-right" at bounding box center [485, 213] width 7 height 6
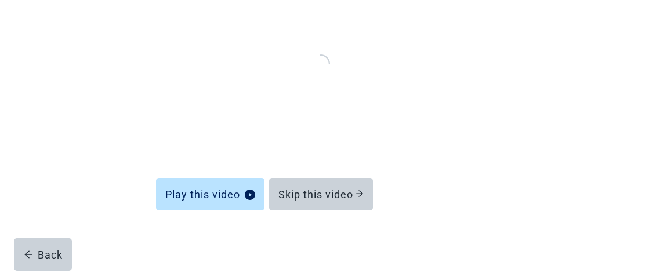
scroll to position [173, 0]
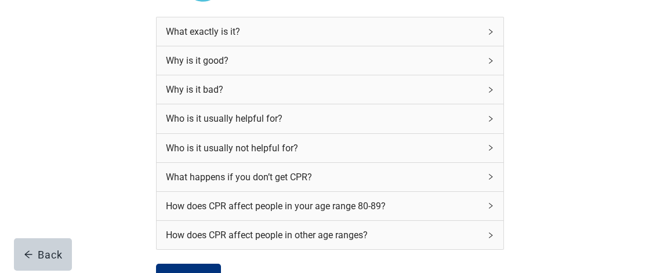
scroll to position [137, 0]
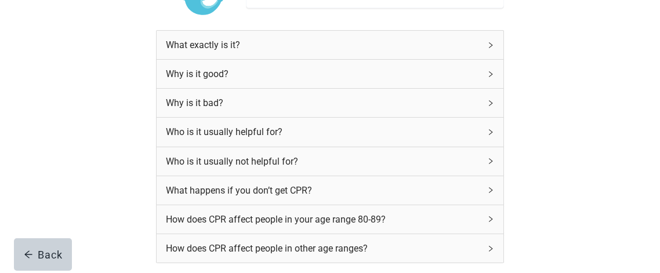
click at [490, 49] on icon "right" at bounding box center [490, 45] width 7 height 7
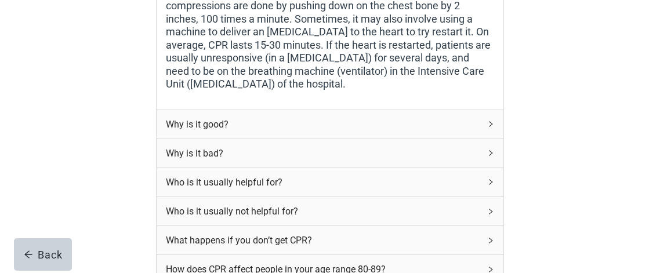
scroll to position [322, 0]
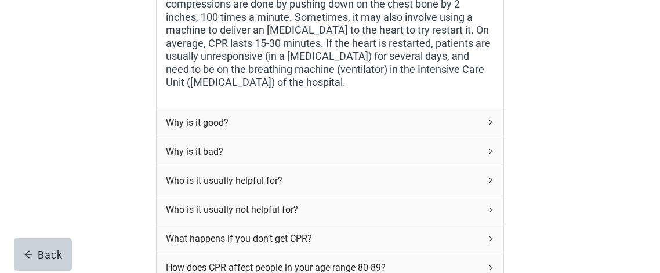
click at [489, 126] on icon "right" at bounding box center [490, 122] width 7 height 7
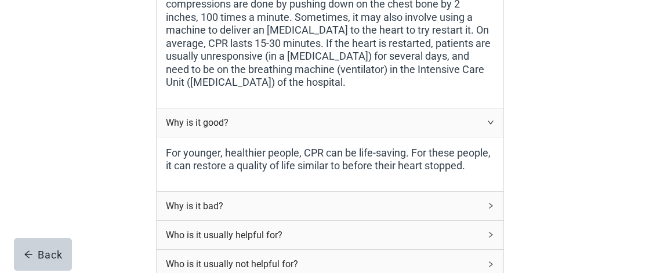
click at [490, 209] on icon "right" at bounding box center [490, 205] width 7 height 7
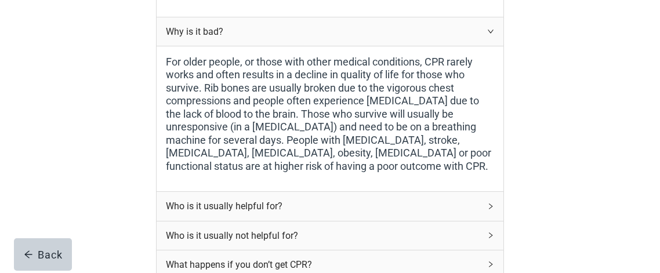
scroll to position [497, 0]
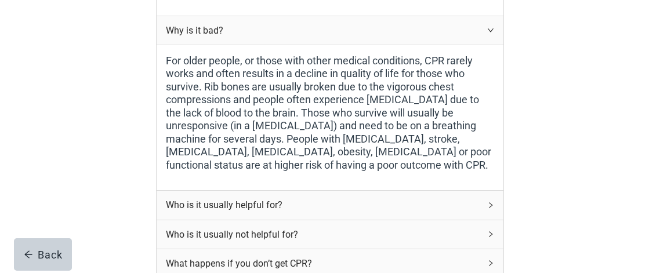
click at [490, 209] on icon "right" at bounding box center [490, 205] width 7 height 7
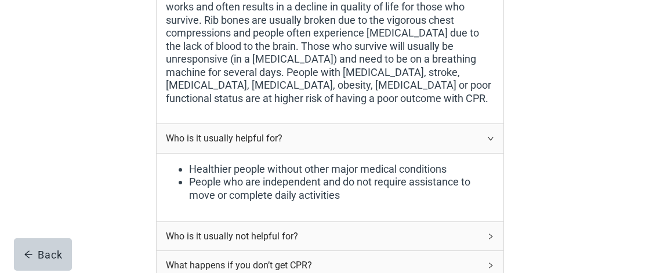
scroll to position [565, 0]
click at [493, 239] on icon "right" at bounding box center [490, 235] width 7 height 7
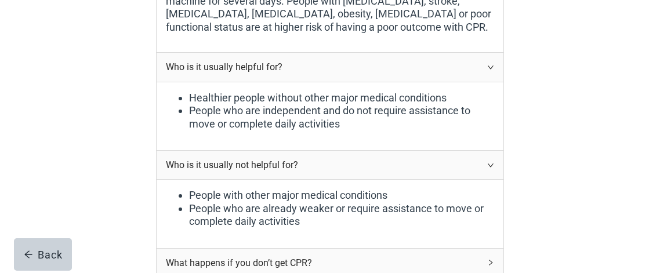
scroll to position [644, 0]
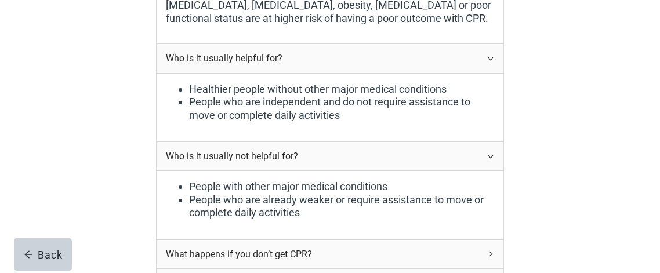
click at [493, 239] on div "People with other major medical conditions People who are already weaker or req…" at bounding box center [330, 205] width 347 height 68
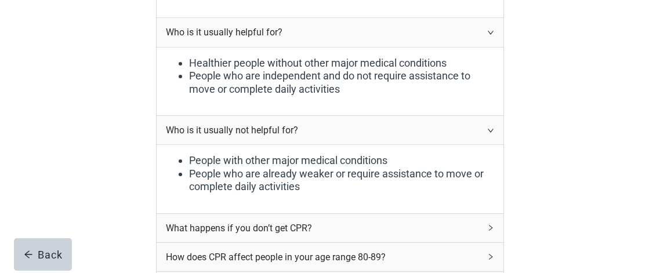
scroll to position [674, 0]
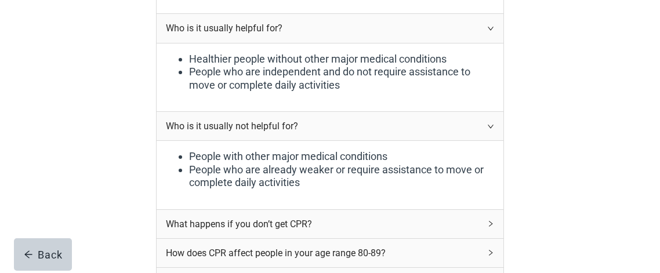
click at [490, 227] on icon "right" at bounding box center [490, 223] width 7 height 7
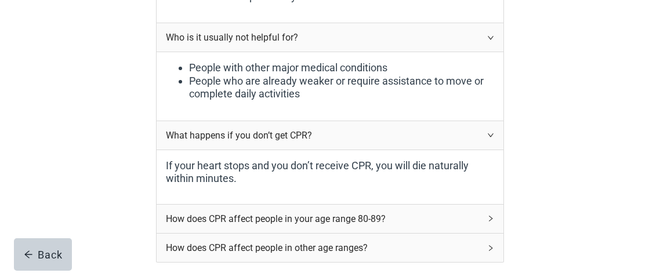
scroll to position [764, 0]
click at [490, 221] on icon "right" at bounding box center [490, 217] width 7 height 7
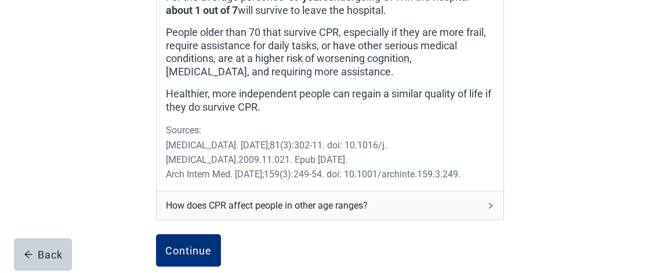
scroll to position [1101, 0]
click at [491, 206] on icon "right" at bounding box center [490, 205] width 7 height 7
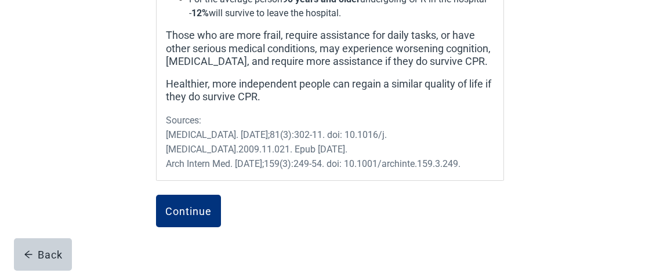
scroll to position [1452, 0]
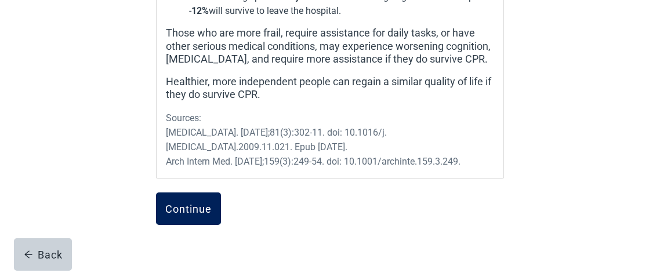
click at [188, 206] on div "Continue" at bounding box center [188, 209] width 46 height 12
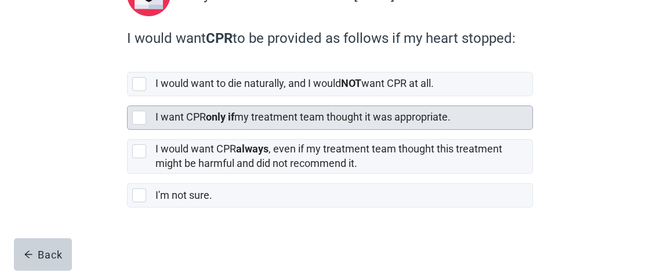
scroll to position [166, 0]
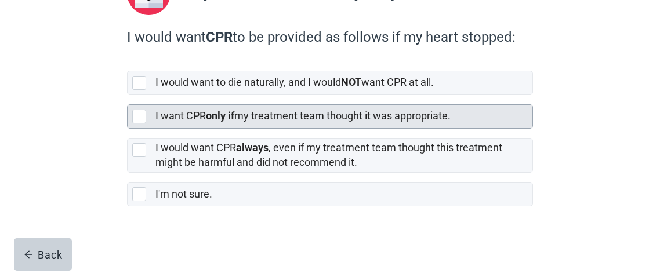
click at [140, 115] on div at bounding box center [139, 117] width 14 height 14
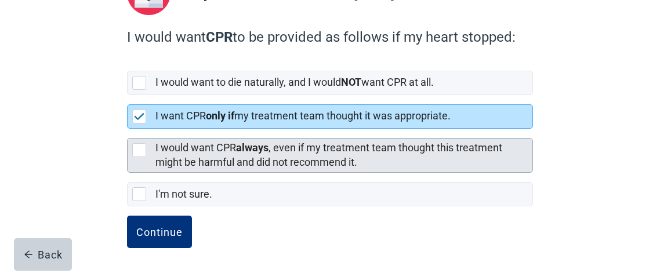
click at [139, 151] on div at bounding box center [139, 150] width 14 height 14
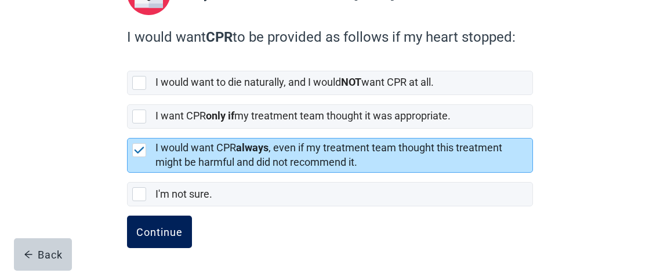
click at [169, 232] on div "Continue" at bounding box center [159, 232] width 46 height 12
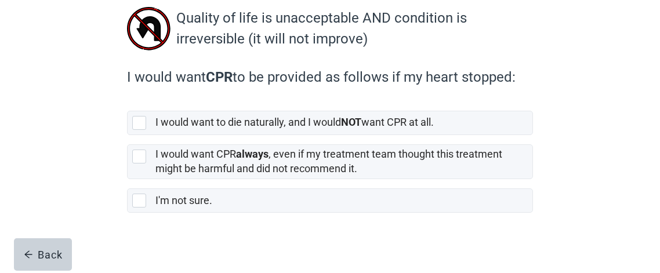
scroll to position [137, 0]
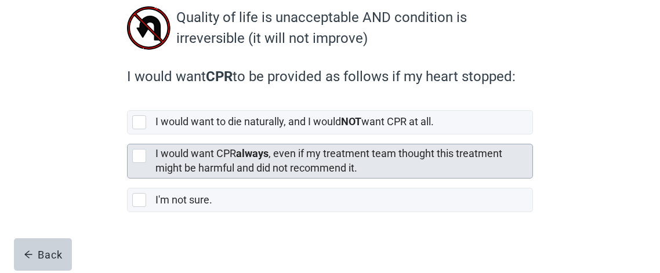
click at [139, 155] on div at bounding box center [139, 156] width 14 height 14
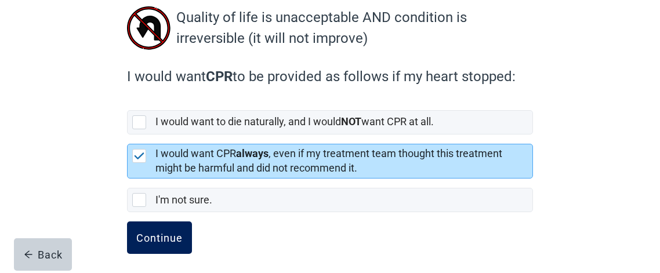
click at [157, 235] on div "Continue" at bounding box center [159, 238] width 46 height 12
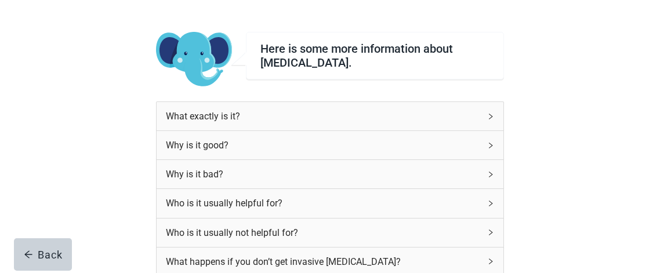
scroll to position [63, 0]
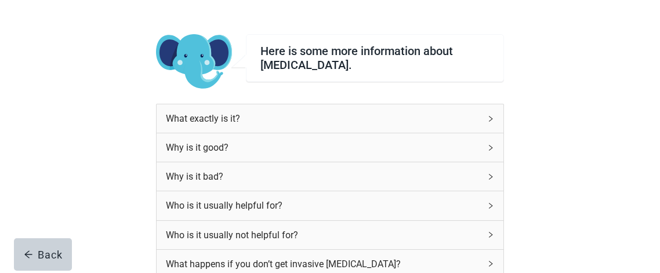
click at [488, 116] on icon "right" at bounding box center [490, 118] width 7 height 7
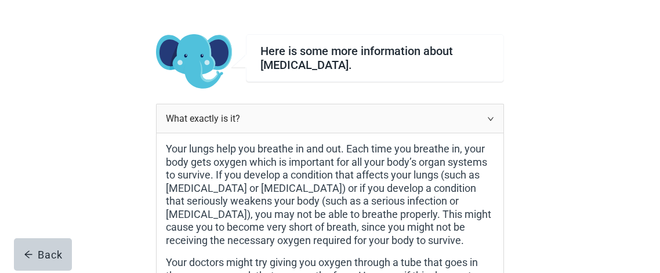
click at [488, 117] on icon "right" at bounding box center [491, 118] width 6 height 3
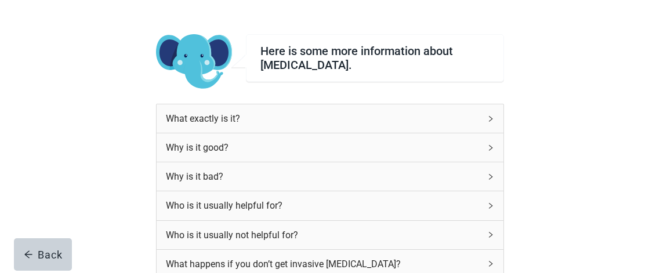
click at [493, 117] on icon "right" at bounding box center [490, 118] width 7 height 7
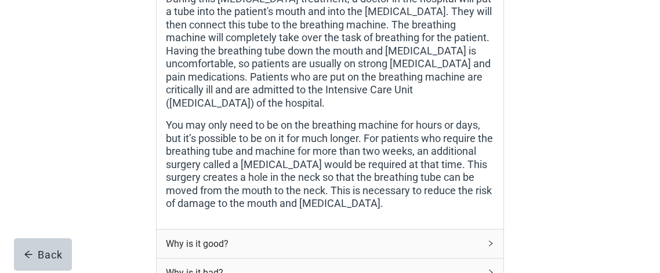
scroll to position [402, 0]
click at [492, 239] on icon "right" at bounding box center [490, 242] width 7 height 7
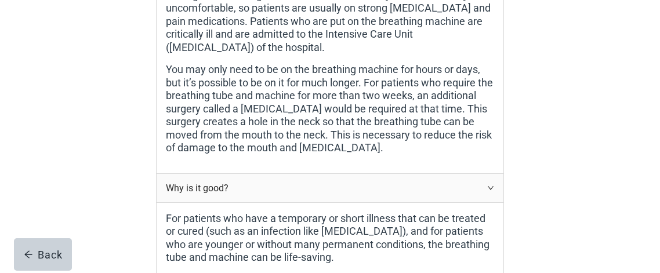
scroll to position [466, 0]
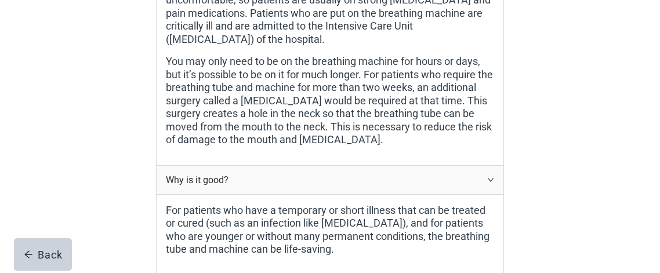
click at [492, 216] on label "For patients who have a temporary or short illness that can be treated or cured…" at bounding box center [330, 230] width 328 height 52
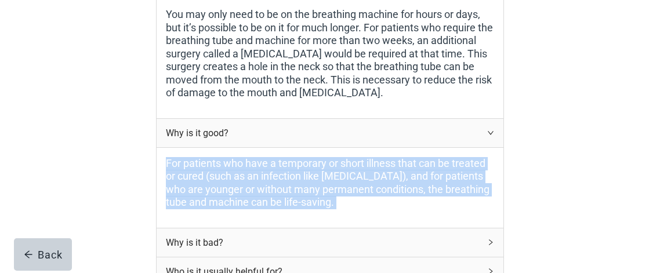
scroll to position [515, 0]
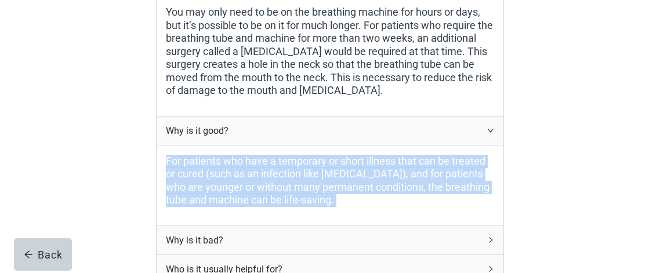
click at [490, 237] on icon "right" at bounding box center [490, 240] width 3 height 6
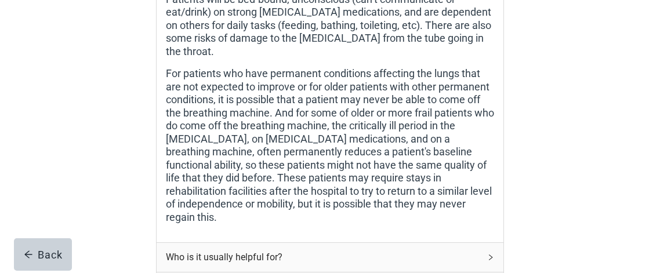
scroll to position [787, 0]
click at [492, 254] on icon "right" at bounding box center [490, 257] width 3 height 6
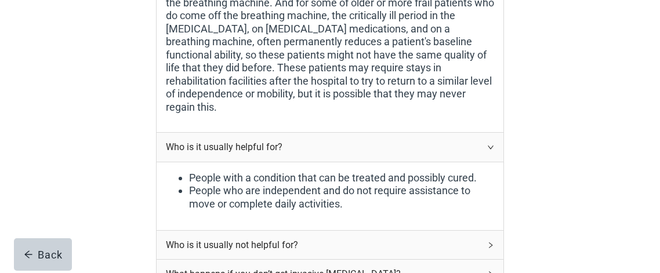
scroll to position [900, 0]
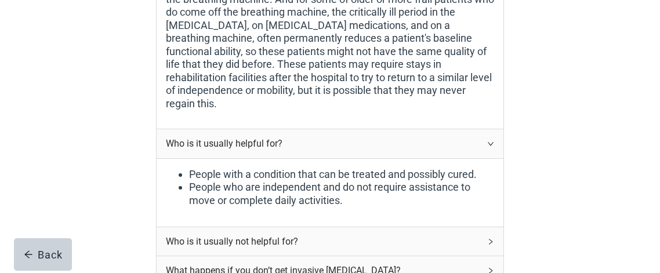
click at [493, 238] on icon "right" at bounding box center [490, 241] width 7 height 7
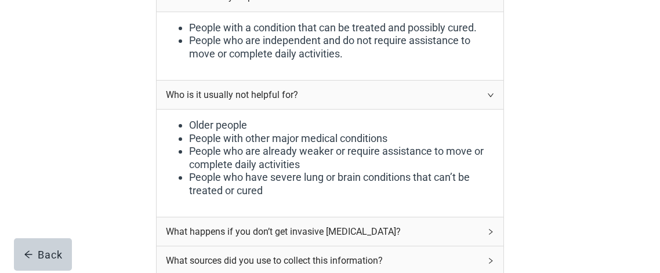
scroll to position [1047, 0]
click at [490, 228] on icon "right" at bounding box center [490, 231] width 7 height 7
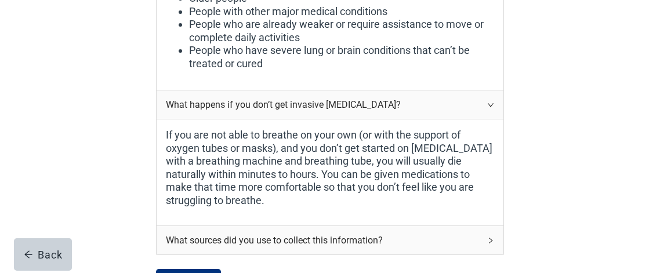
scroll to position [1175, 0]
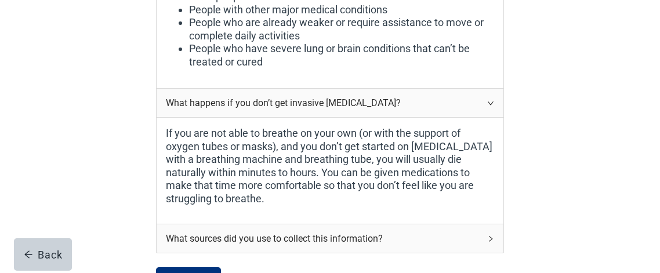
click at [490, 235] on icon "right" at bounding box center [490, 238] width 7 height 7
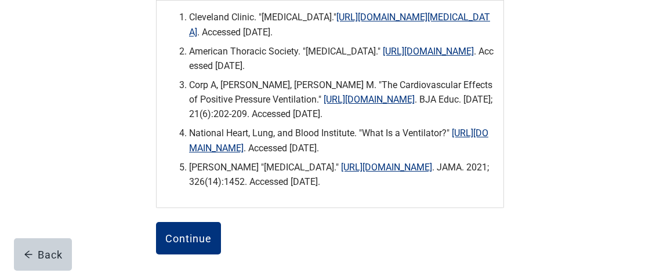
scroll to position [1438, 0]
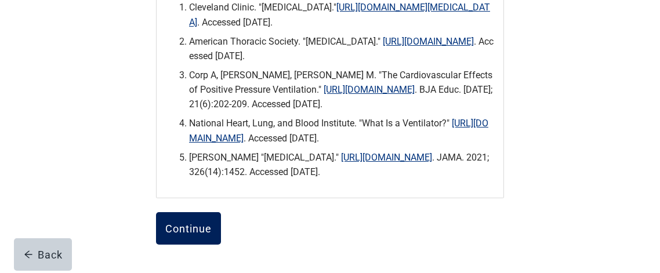
click at [184, 223] on div "Continue" at bounding box center [188, 229] width 46 height 12
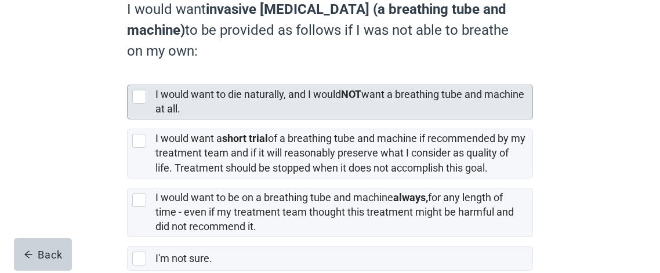
scroll to position [196, 0]
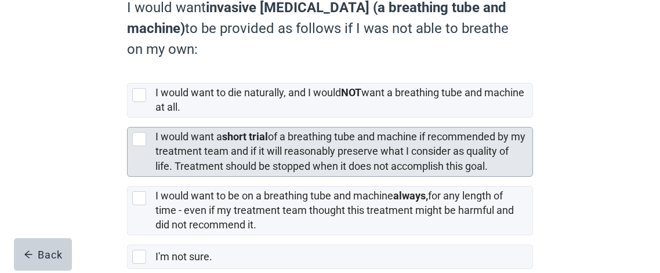
click at [140, 137] on div at bounding box center [139, 139] width 14 height 14
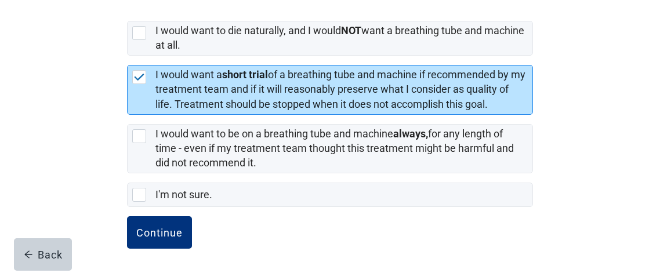
scroll to position [257, 0]
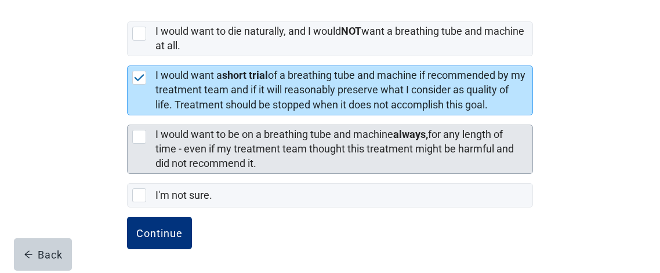
click at [141, 136] on div at bounding box center [139, 137] width 14 height 14
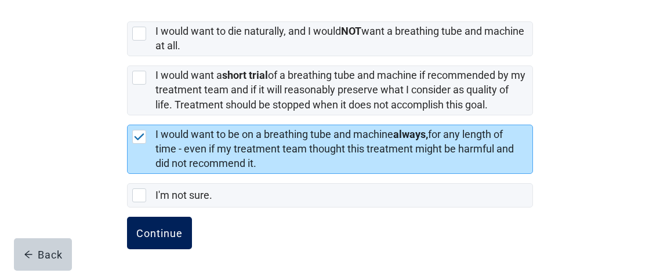
click at [157, 229] on div "Continue" at bounding box center [159, 233] width 46 height 12
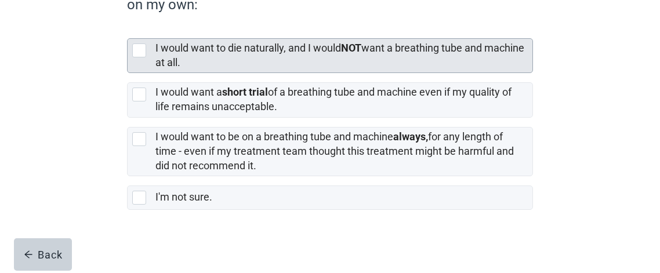
scroll to position [254, 0]
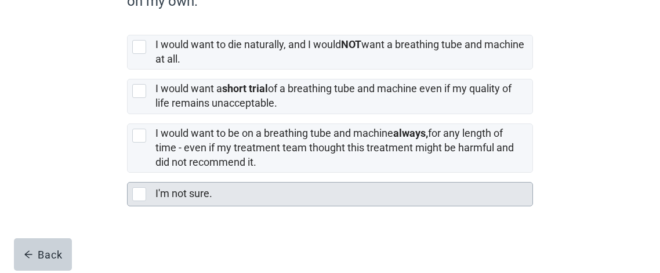
click at [140, 193] on div at bounding box center [139, 194] width 14 height 14
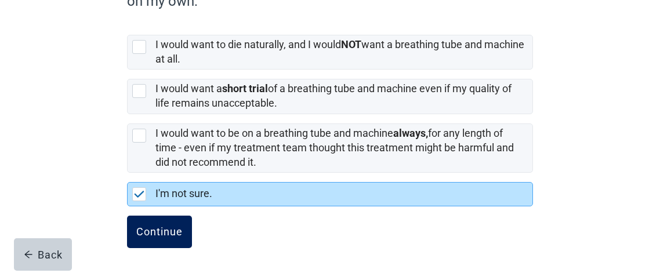
click at [168, 230] on div "Continue" at bounding box center [159, 232] width 46 height 12
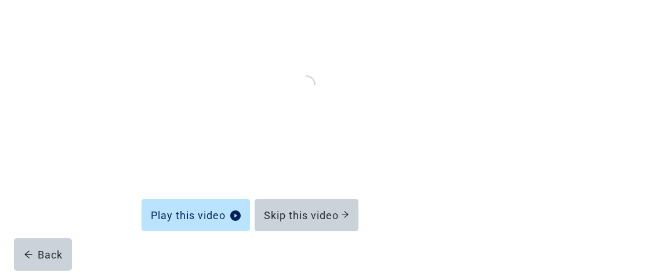
scroll to position [173, 0]
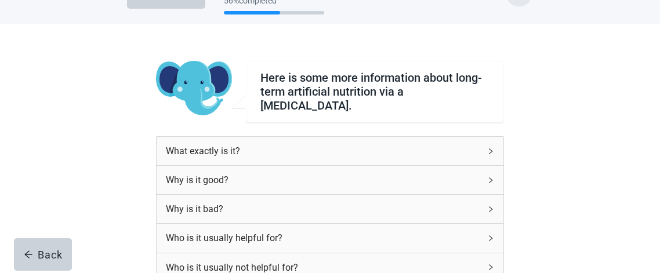
scroll to position [20, 0]
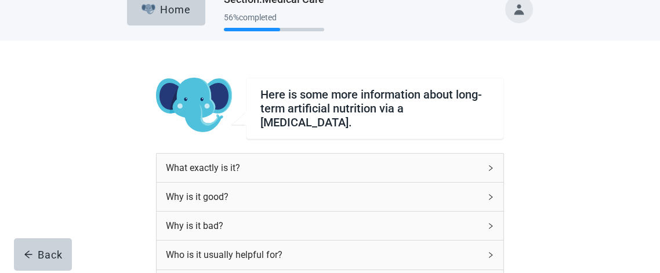
click at [492, 165] on icon "right" at bounding box center [490, 168] width 3 height 6
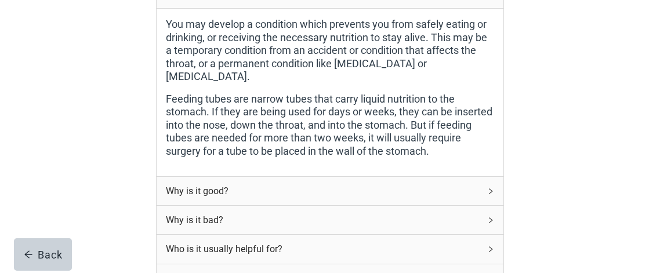
scroll to position [194, 0]
click at [490, 187] on icon "right" at bounding box center [490, 190] width 7 height 7
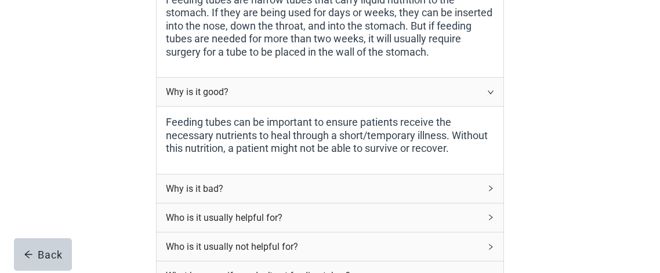
scroll to position [291, 0]
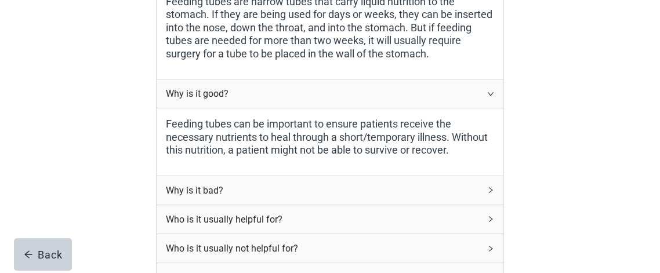
click at [489, 187] on icon "right" at bounding box center [490, 190] width 7 height 7
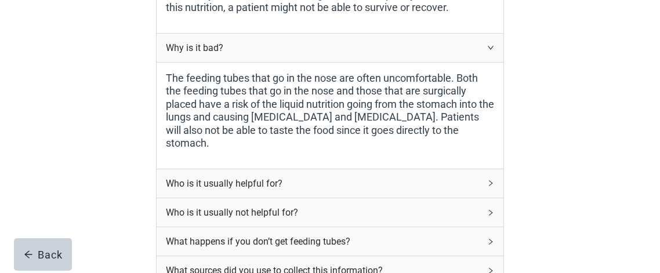
scroll to position [434, 0]
click at [488, 179] on icon "right" at bounding box center [490, 182] width 7 height 7
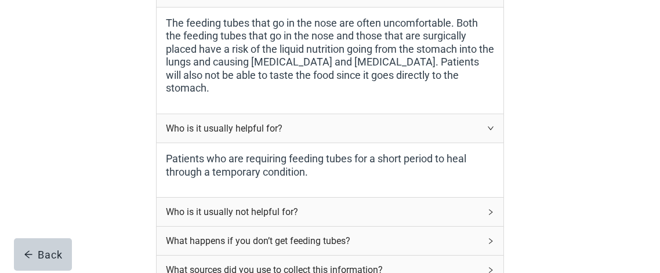
scroll to position [490, 0]
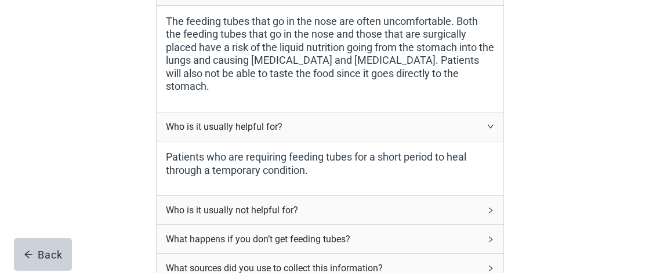
click at [488, 207] on icon "right" at bounding box center [490, 210] width 7 height 7
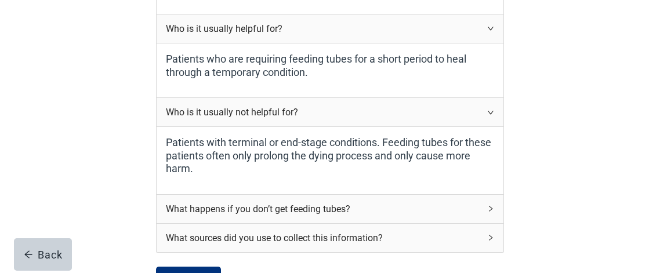
scroll to position [591, 0]
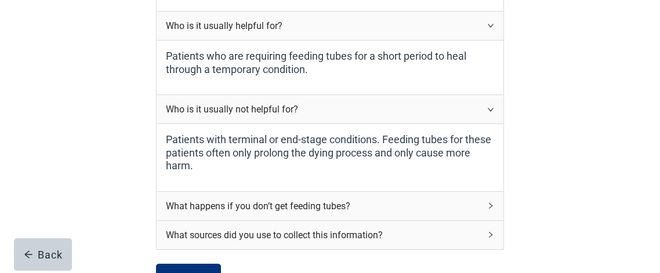
click at [491, 203] on icon "right" at bounding box center [490, 206] width 3 height 6
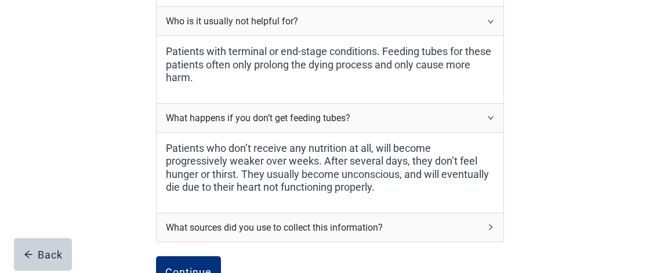
scroll to position [682, 0]
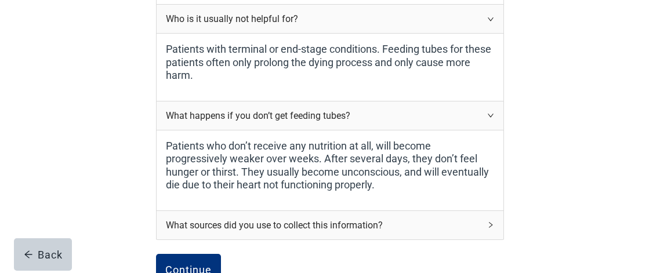
click at [492, 221] on icon "right" at bounding box center [490, 224] width 7 height 7
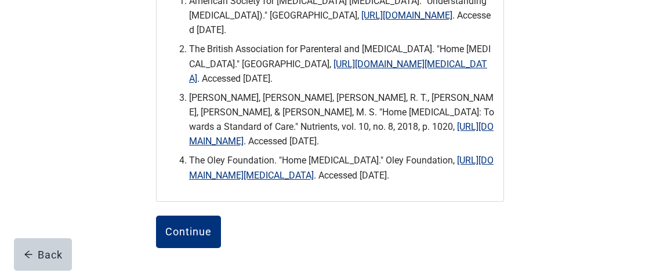
scroll to position [937, 0]
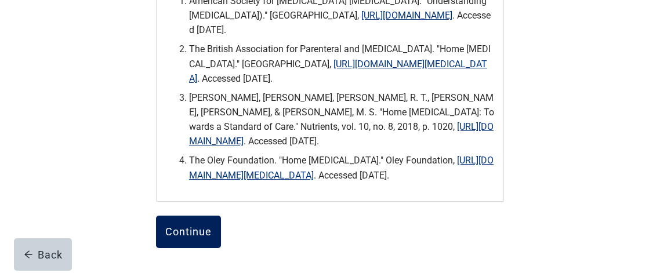
click at [184, 226] on div "Continue" at bounding box center [188, 232] width 46 height 12
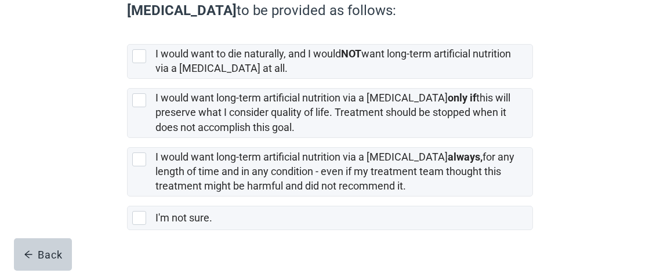
scroll to position [220, 0]
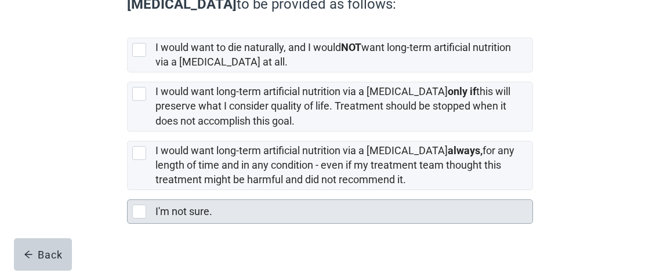
click at [141, 210] on div at bounding box center [139, 212] width 14 height 14
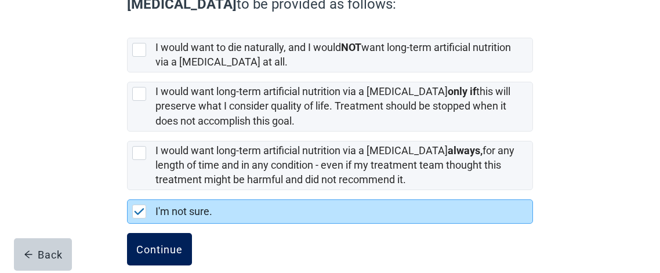
click at [176, 245] on div "Continue" at bounding box center [159, 249] width 46 height 12
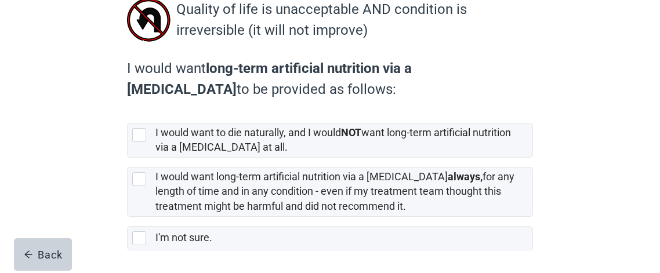
scroll to position [146, 0]
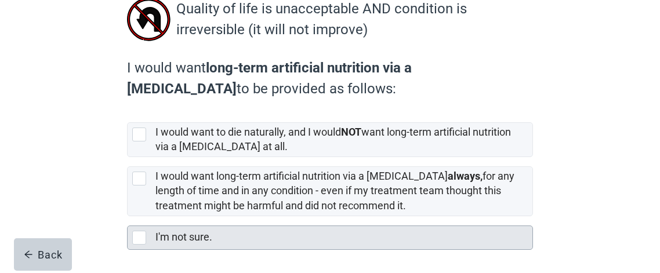
click at [139, 237] on div at bounding box center [139, 238] width 14 height 14
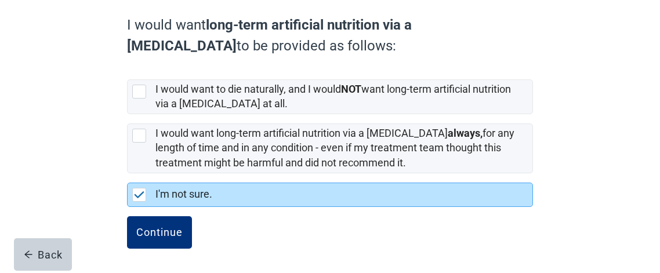
scroll to position [188, 0]
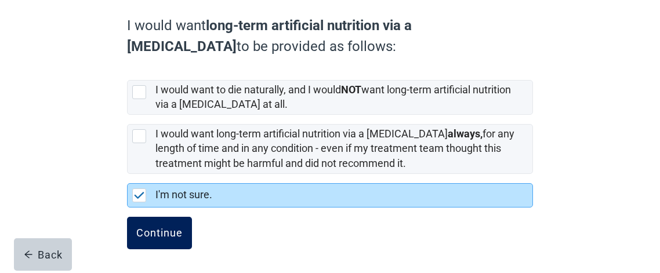
click at [154, 232] on div "Continue" at bounding box center [159, 233] width 46 height 12
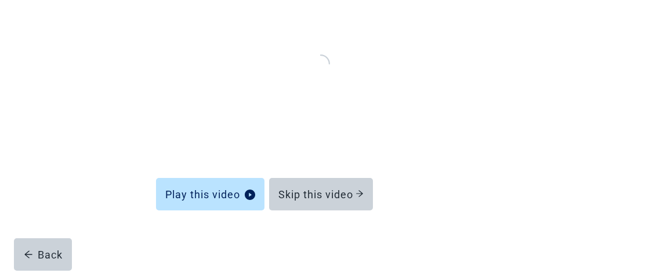
scroll to position [173, 0]
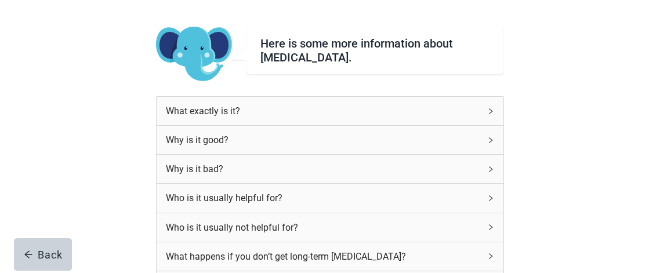
scroll to position [72, 0]
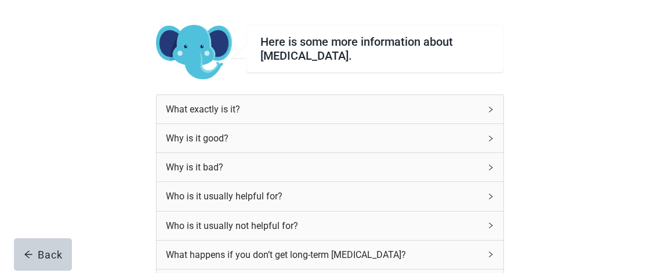
click at [491, 107] on icon "right" at bounding box center [490, 109] width 7 height 7
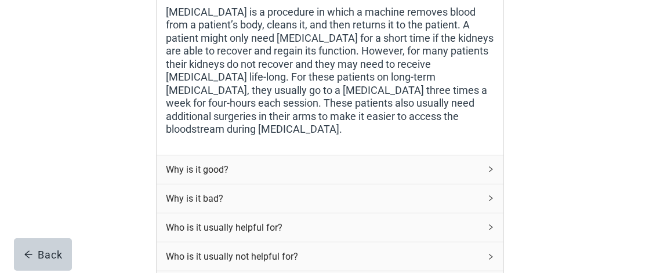
scroll to position [280, 0]
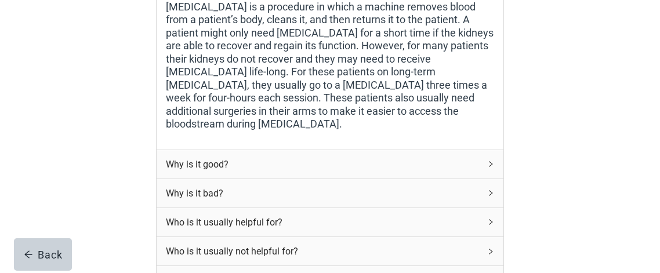
click at [493, 161] on icon "right" at bounding box center [490, 164] width 7 height 7
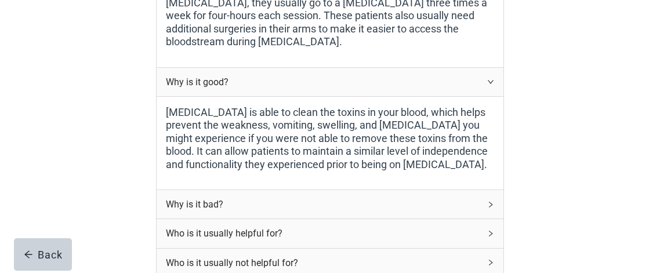
scroll to position [364, 0]
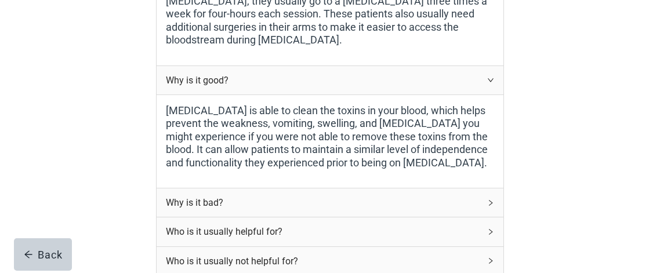
click at [491, 200] on icon "right" at bounding box center [490, 203] width 3 height 6
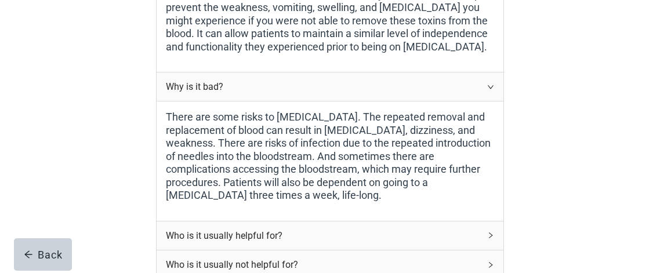
scroll to position [483, 0]
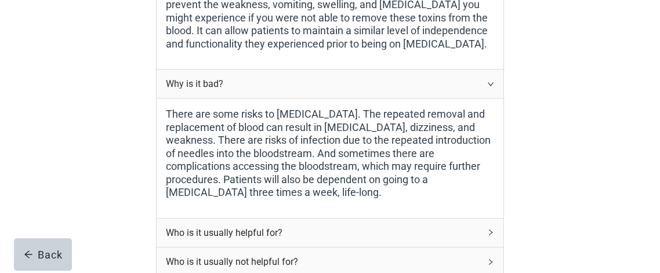
click at [490, 229] on icon "right" at bounding box center [490, 232] width 7 height 7
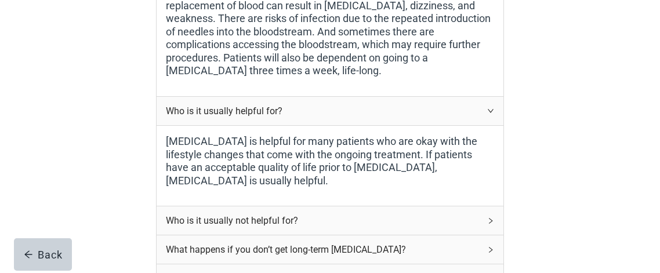
scroll to position [605, 0]
click at [491, 217] on icon "right" at bounding box center [490, 220] width 7 height 7
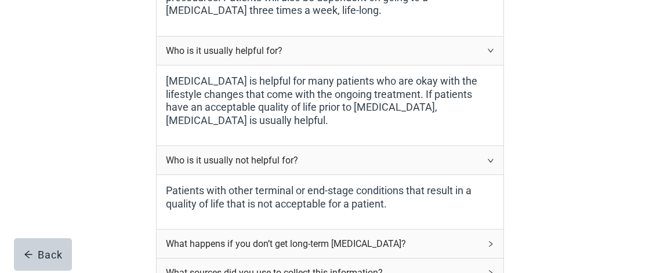
scroll to position [667, 0]
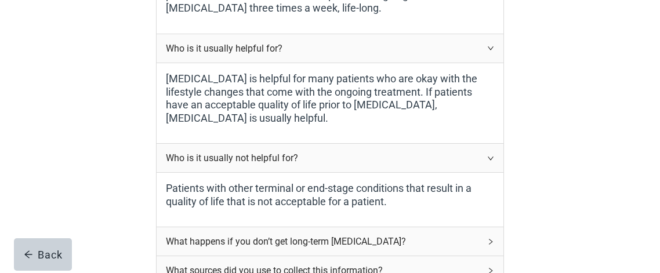
click at [489, 227] on div "What happens if you don’t get long-term [MEDICAL_DATA]?" at bounding box center [330, 241] width 347 height 28
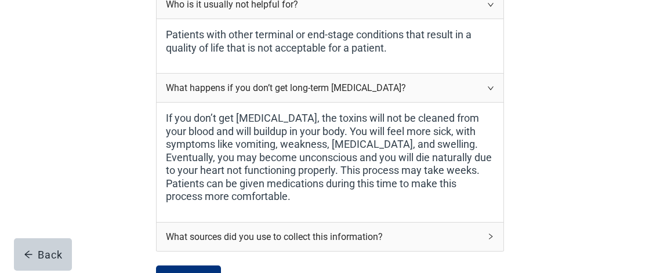
scroll to position [824, 0]
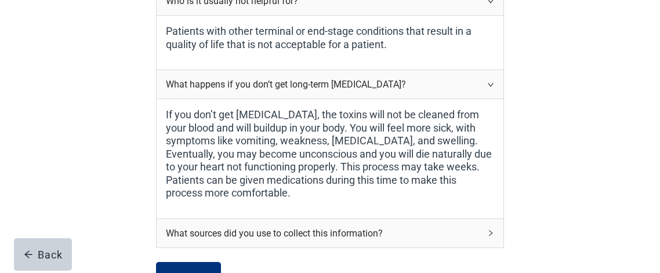
click at [492, 230] on icon "right" at bounding box center [490, 233] width 7 height 7
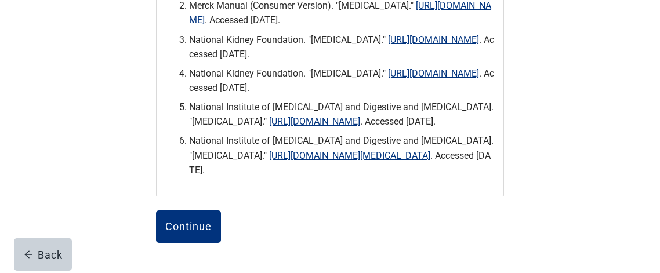
scroll to position [1118, 0]
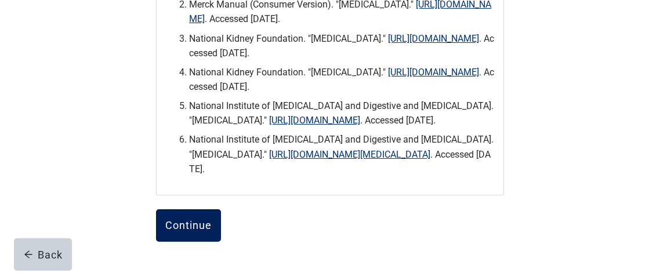
click at [194, 231] on div "Continue" at bounding box center [188, 226] width 46 height 12
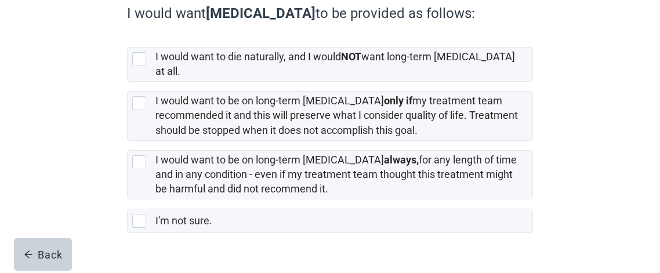
scroll to position [195, 0]
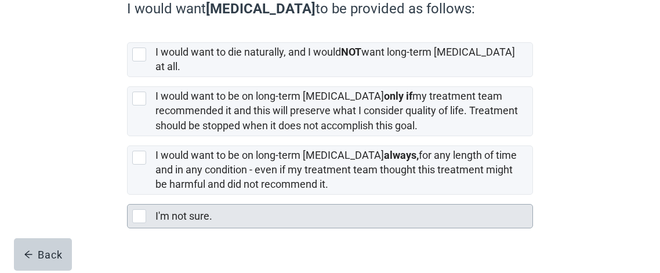
click at [142, 209] on div at bounding box center [139, 216] width 14 height 14
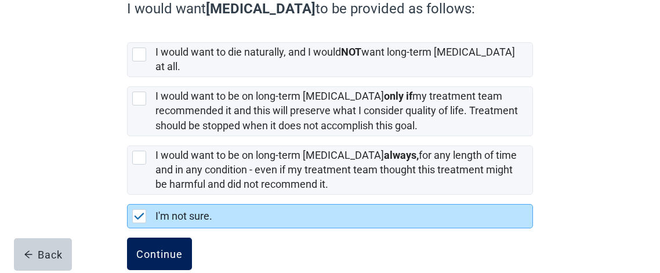
click at [172, 248] on div "Continue" at bounding box center [159, 254] width 46 height 12
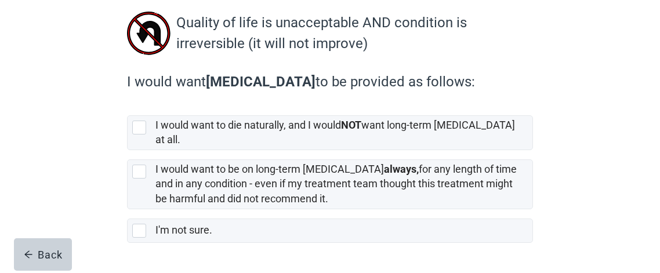
scroll to position [157, 0]
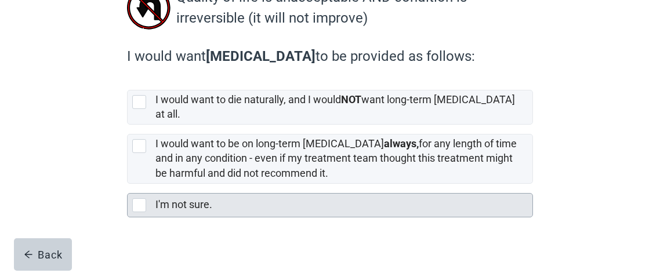
click at [142, 198] on div at bounding box center [139, 205] width 14 height 14
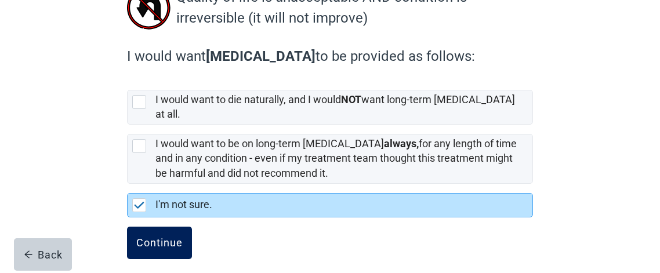
click at [162, 237] on div "Continue" at bounding box center [159, 243] width 46 height 12
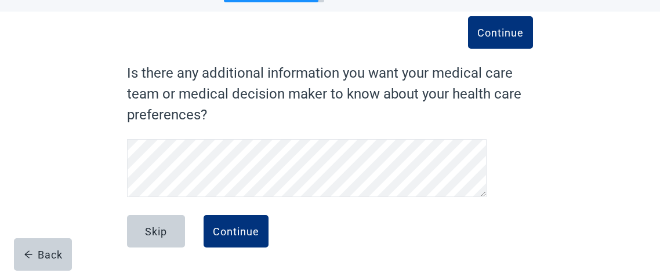
scroll to position [49, 0]
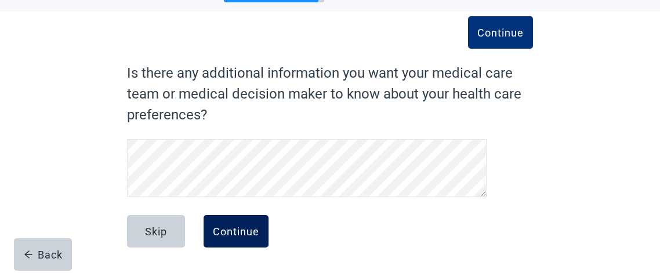
click at [234, 233] on div "Continue" at bounding box center [236, 232] width 46 height 12
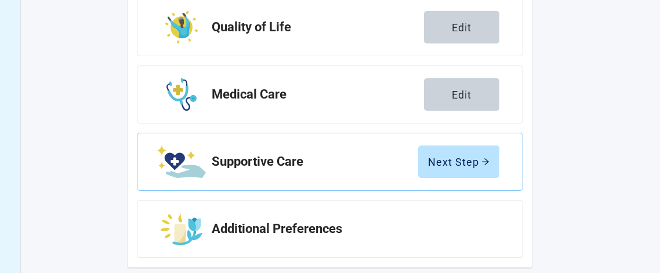
scroll to position [343, 0]
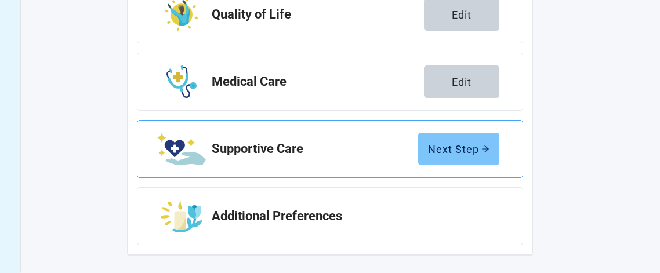
click at [489, 147] on button "Next Step" at bounding box center [458, 149] width 81 height 32
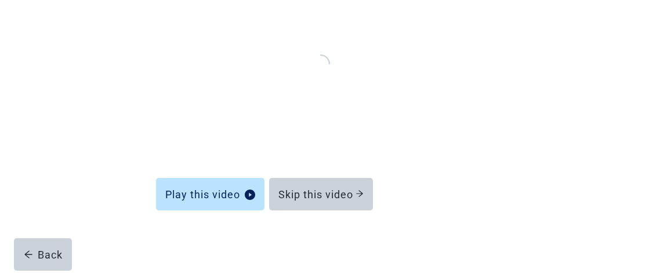
scroll to position [173, 0]
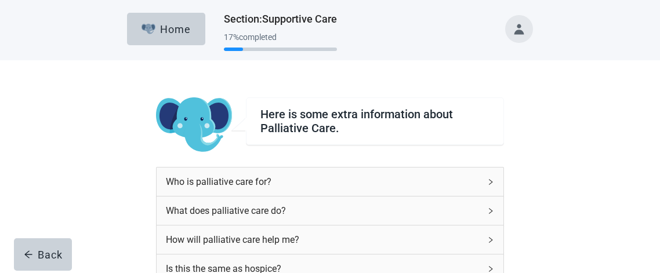
click at [491, 181] on icon "right" at bounding box center [490, 182] width 3 height 6
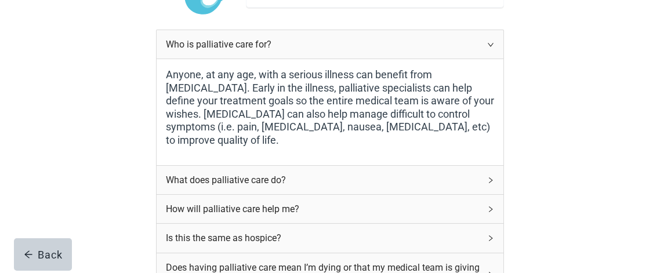
scroll to position [138, 0]
click at [489, 179] on icon "right" at bounding box center [490, 179] width 7 height 7
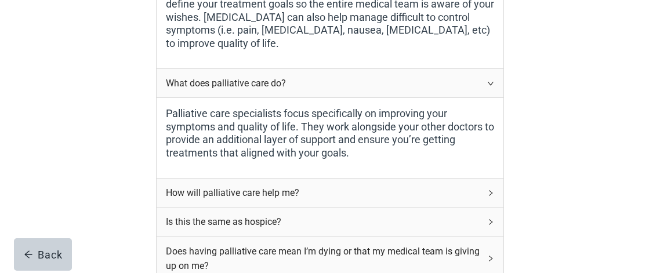
scroll to position [237, 0]
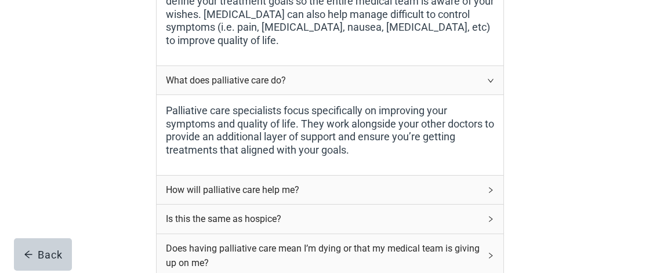
click at [492, 187] on icon "right" at bounding box center [490, 190] width 7 height 7
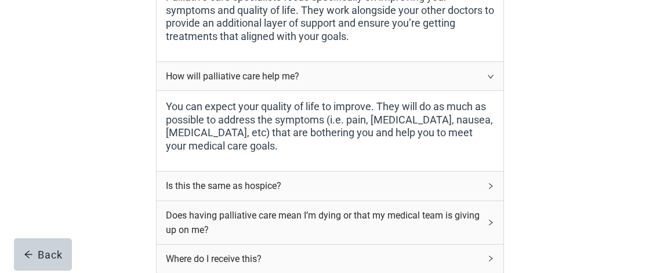
scroll to position [355, 0]
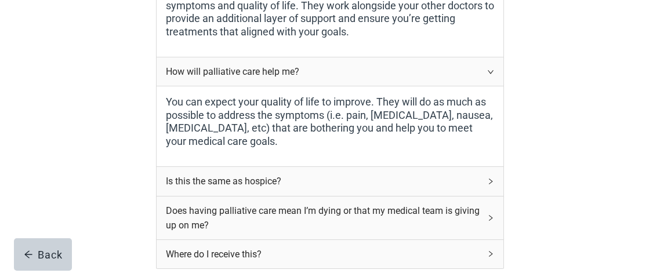
click at [493, 180] on icon "right" at bounding box center [490, 181] width 7 height 7
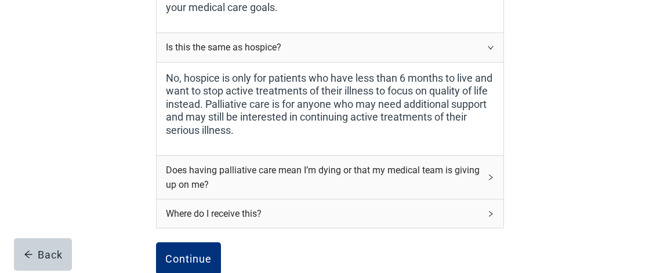
scroll to position [490, 0]
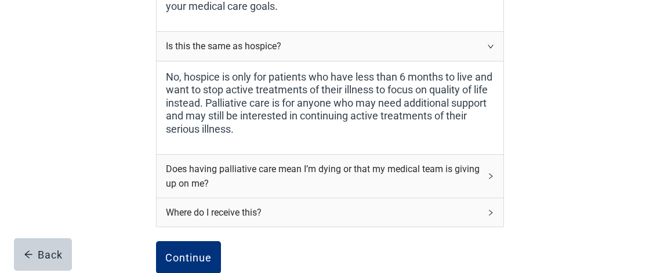
click at [491, 174] on icon "right" at bounding box center [490, 176] width 7 height 7
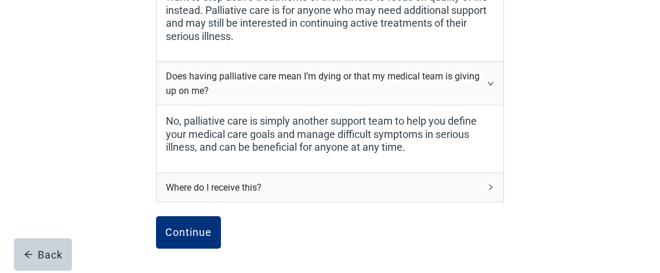
scroll to position [584, 0]
click at [490, 184] on icon "right" at bounding box center [490, 186] width 7 height 7
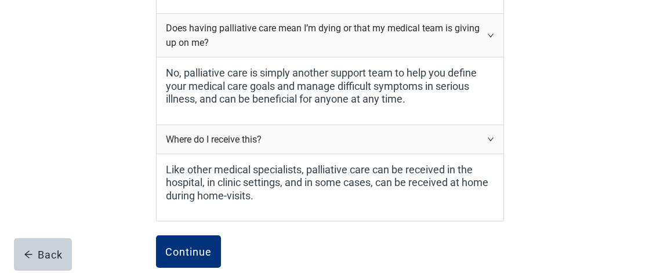
scroll to position [632, 0]
click at [490, 184] on label "Like other medical specialists, palliative care can be received in the hospital…" at bounding box center [330, 182] width 328 height 39
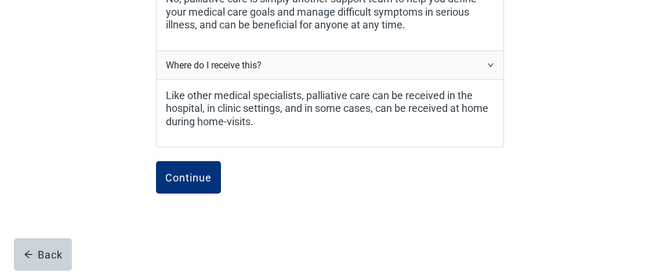
scroll to position [711, 0]
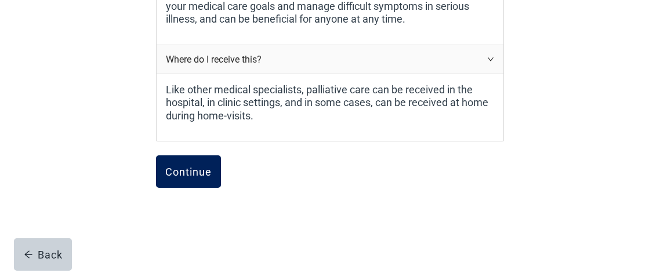
click at [195, 169] on div "Continue" at bounding box center [188, 172] width 46 height 12
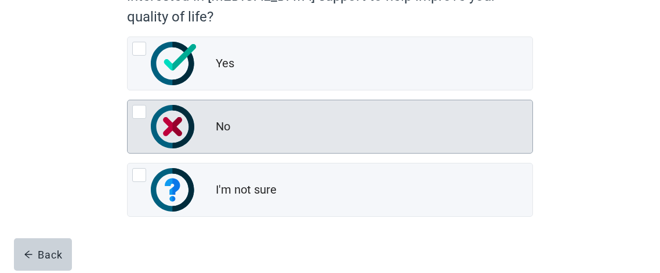
scroll to position [188, 0]
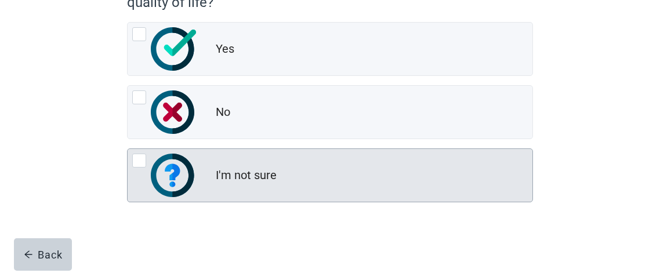
click at [140, 159] on div at bounding box center [139, 161] width 14 height 14
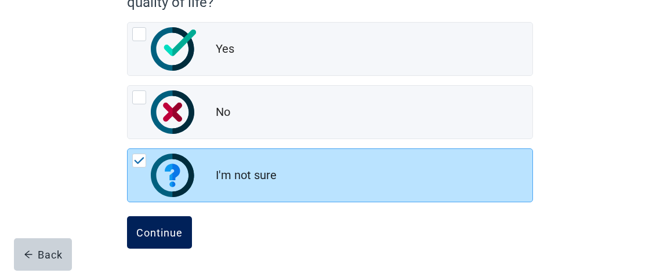
click at [158, 227] on div "Continue" at bounding box center [159, 233] width 46 height 12
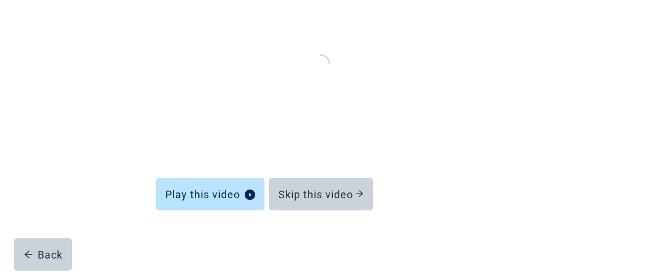
scroll to position [173, 0]
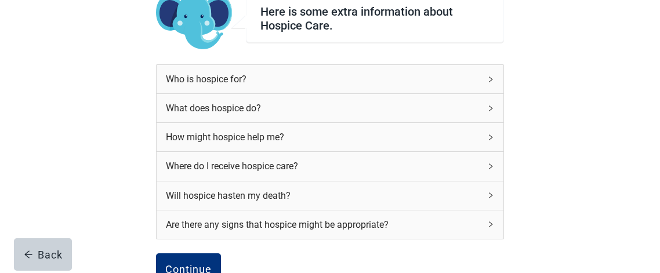
scroll to position [100, 0]
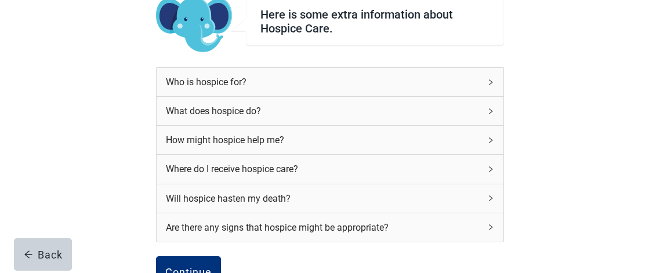
click at [490, 80] on icon "right" at bounding box center [490, 82] width 3 height 6
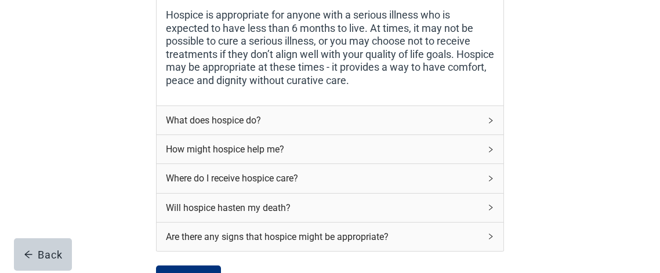
scroll to position [198, 0]
click at [490, 121] on icon "right" at bounding box center [490, 120] width 3 height 6
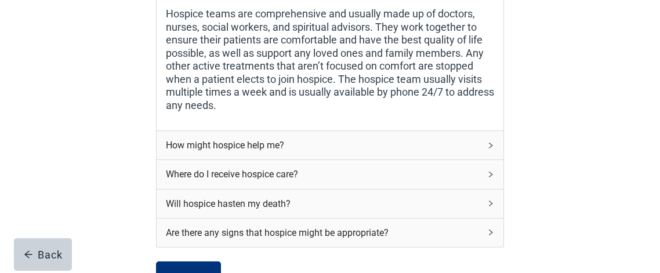
scroll to position [336, 0]
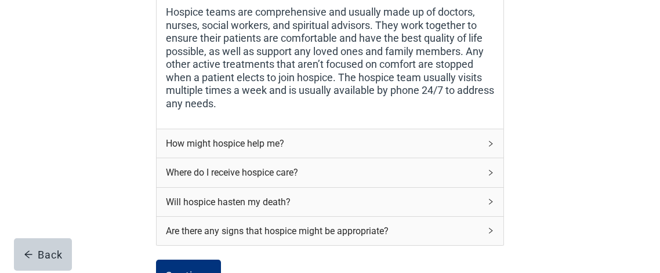
click at [492, 141] on icon "right" at bounding box center [490, 143] width 7 height 7
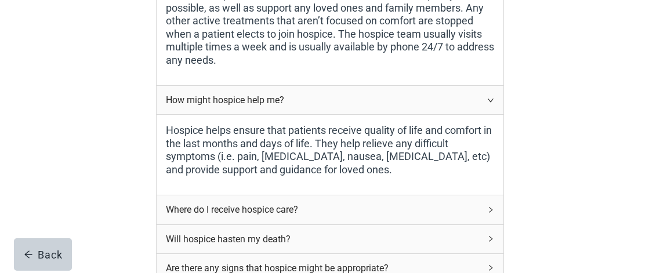
scroll to position [381, 0]
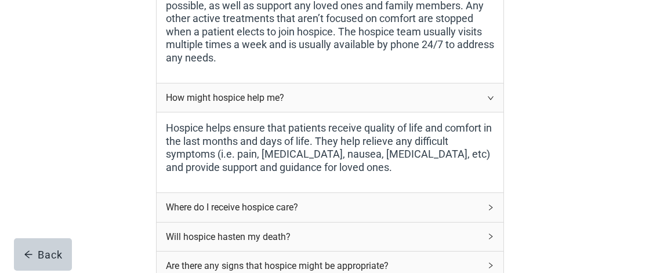
click at [492, 204] on icon "right" at bounding box center [490, 207] width 7 height 7
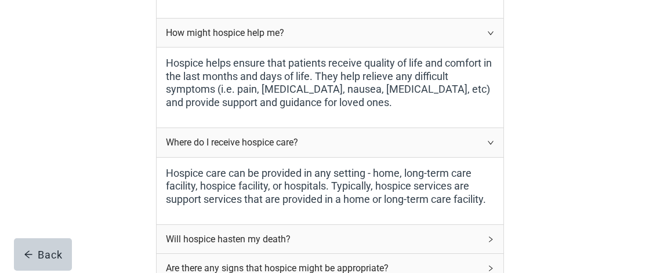
scroll to position [447, 0]
click at [490, 241] on div "Will hospice hasten my death?" at bounding box center [330, 238] width 347 height 28
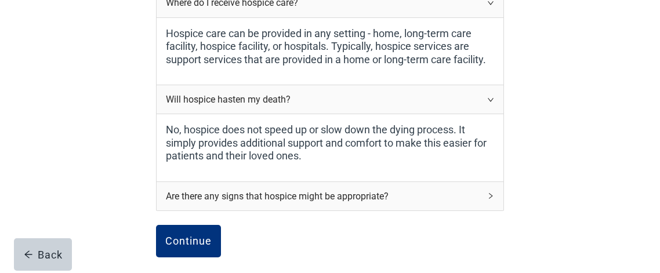
scroll to position [591, 0]
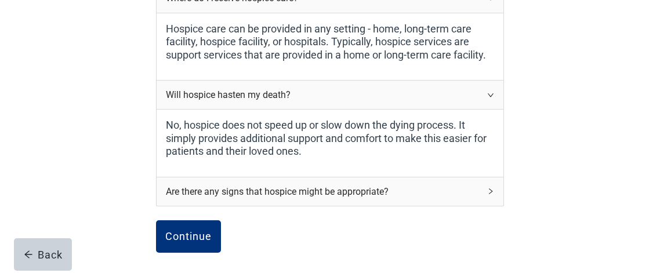
click at [492, 192] on icon "right" at bounding box center [490, 191] width 7 height 7
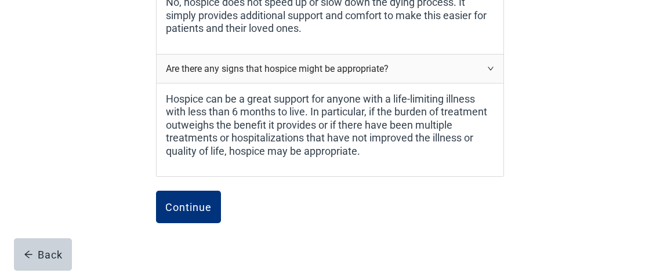
scroll to position [733, 0]
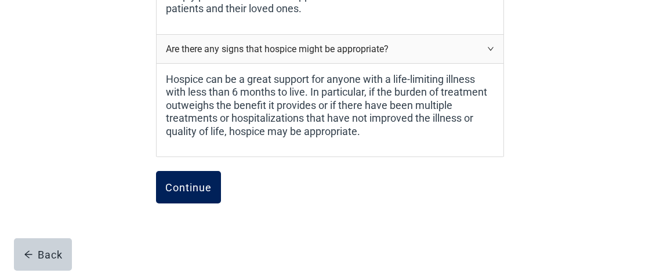
click at [198, 187] on div "Continue" at bounding box center [188, 187] width 46 height 12
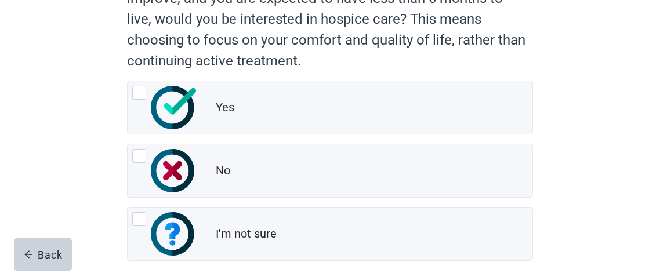
scroll to position [150, 0]
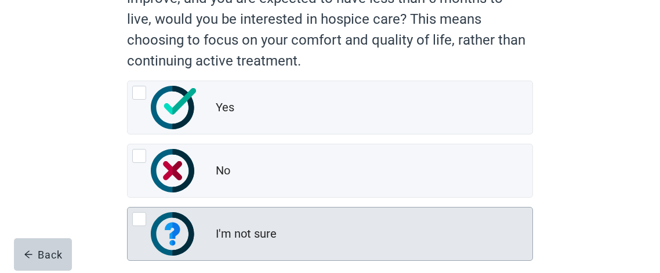
click at [176, 229] on img at bounding box center [173, 233] width 45 height 43
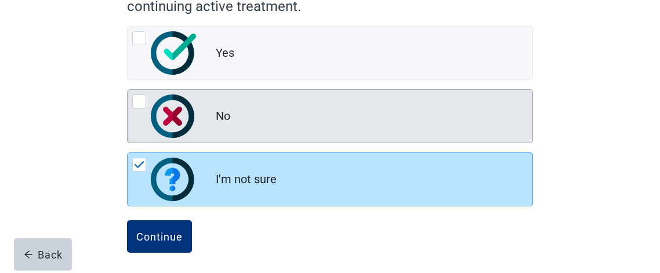
scroll to position [209, 0]
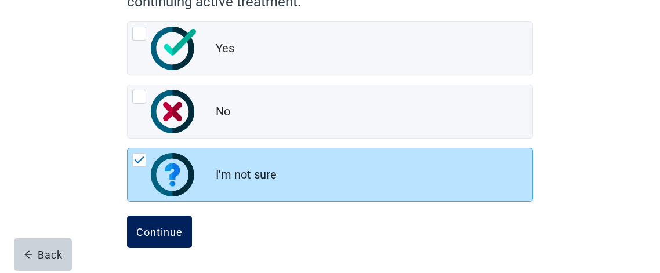
click at [154, 227] on div "Continue" at bounding box center [159, 232] width 46 height 12
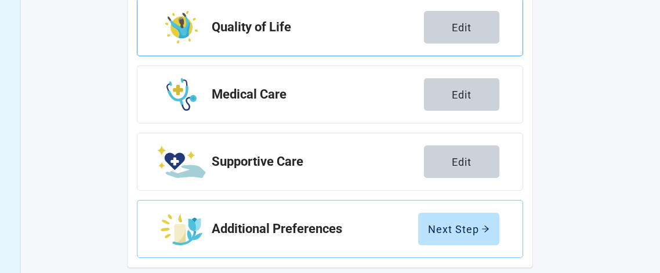
scroll to position [332, 0]
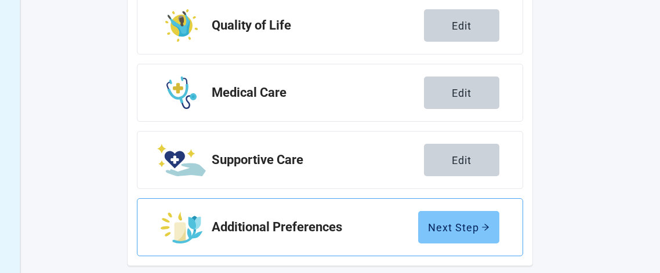
click at [485, 227] on icon "arrow-right" at bounding box center [485, 227] width 7 height 6
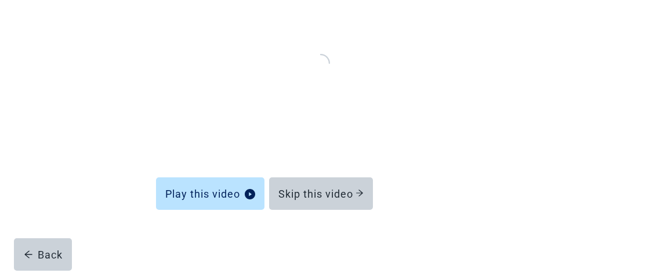
scroll to position [173, 0]
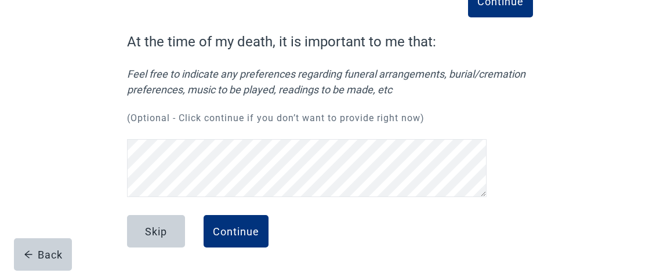
scroll to position [81, 0]
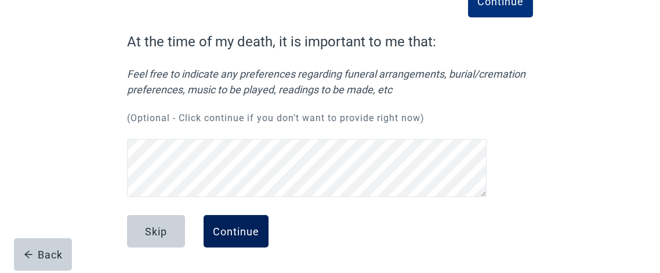
click at [242, 231] on div "Continue" at bounding box center [236, 232] width 46 height 12
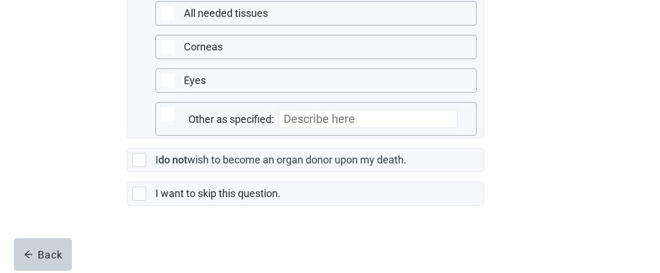
scroll to position [430, 0]
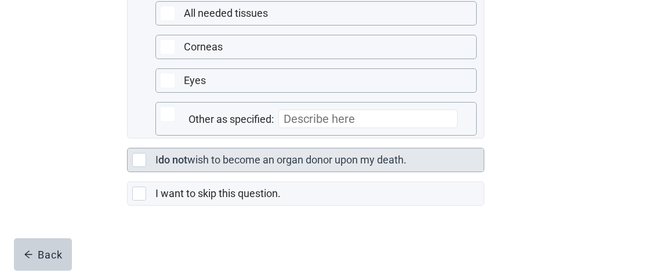
click at [140, 167] on div at bounding box center [139, 160] width 14 height 14
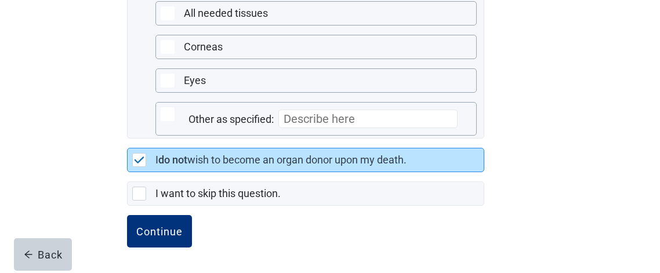
click at [142, 163] on img at bounding box center [139, 160] width 10 height 7
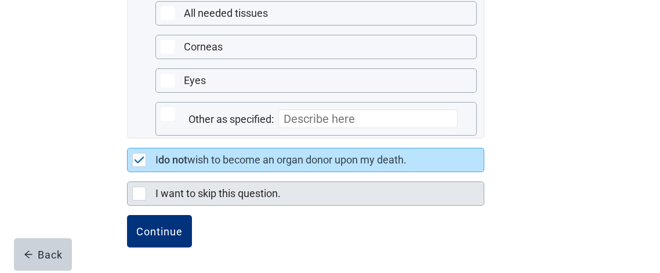
click at [139, 201] on div at bounding box center [139, 194] width 14 height 14
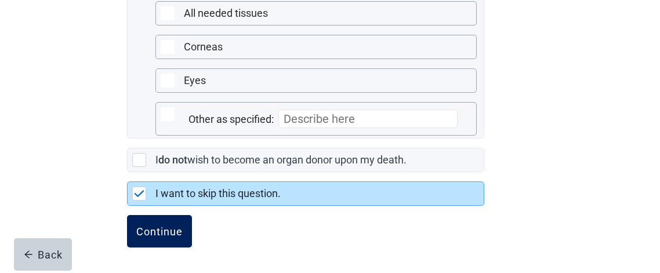
click at [169, 237] on div "Continue" at bounding box center [159, 232] width 46 height 12
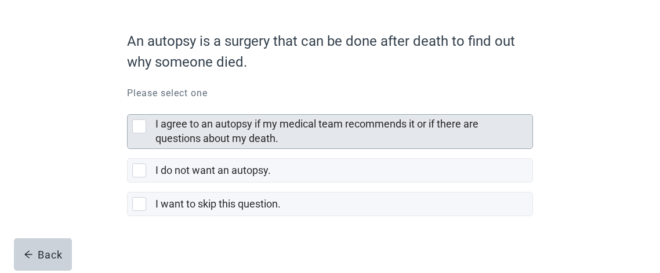
scroll to position [86, 0]
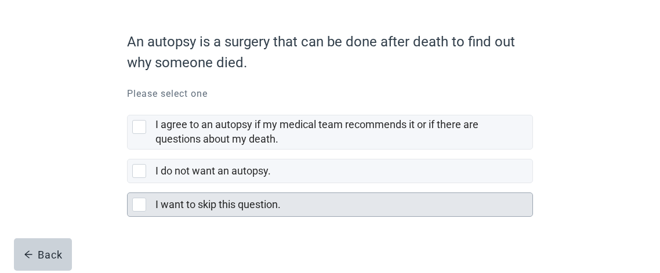
click at [143, 202] on div at bounding box center [139, 205] width 14 height 14
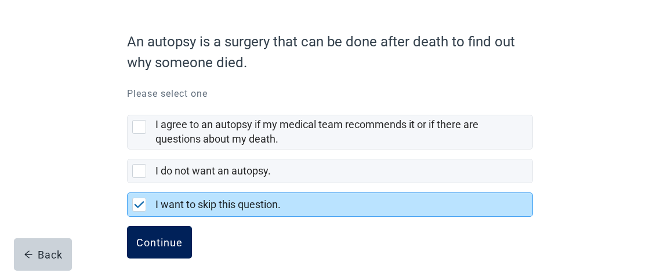
click at [173, 239] on div "Continue" at bounding box center [159, 243] width 46 height 12
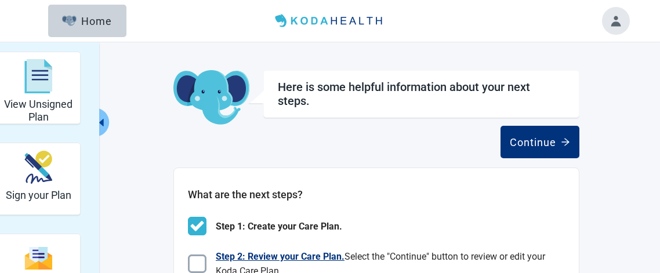
click at [198, 255] on img at bounding box center [197, 264] width 19 height 19
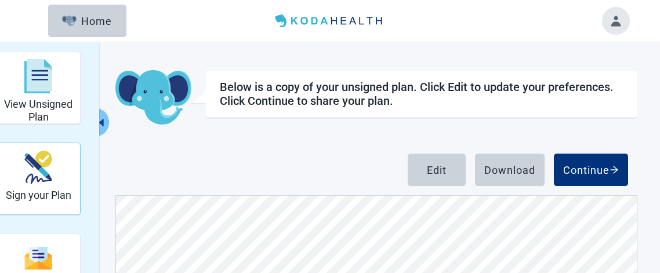
click at [42, 175] on img "Sign your Plan" at bounding box center [38, 167] width 28 height 33
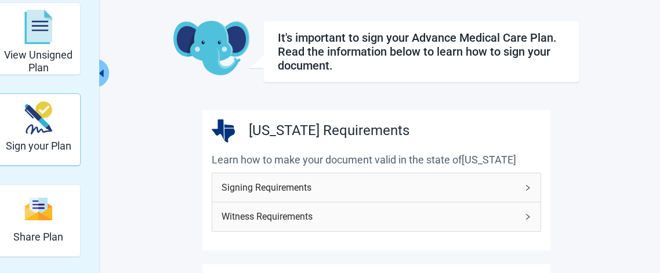
scroll to position [52, 0]
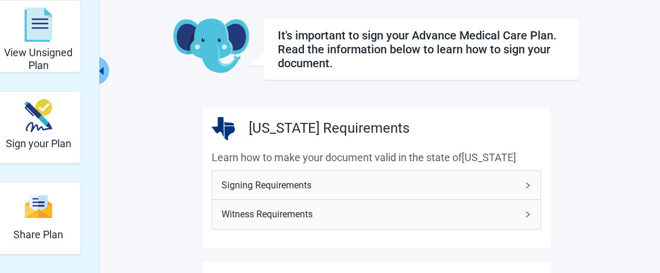
click at [528, 183] on icon "right" at bounding box center [527, 185] width 7 height 7
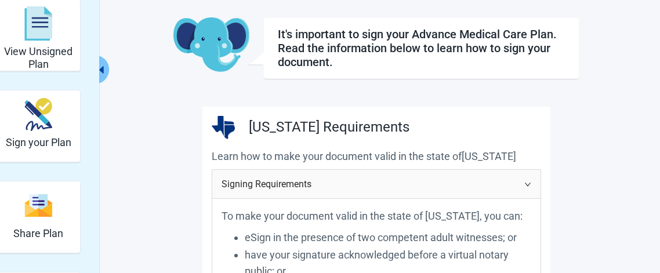
scroll to position [56, 0]
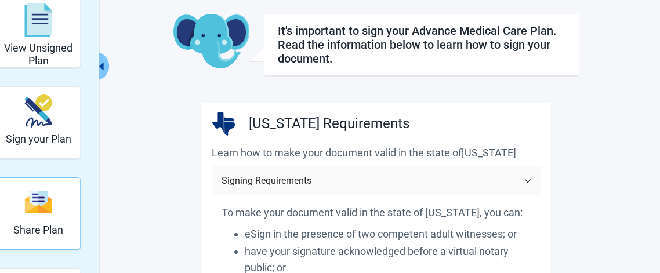
click at [40, 213] on img "Share Plan" at bounding box center [38, 202] width 28 height 25
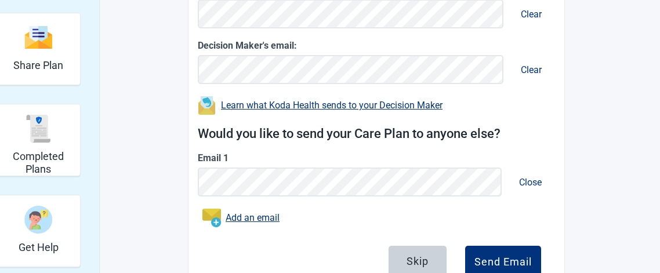
scroll to position [225, 0]
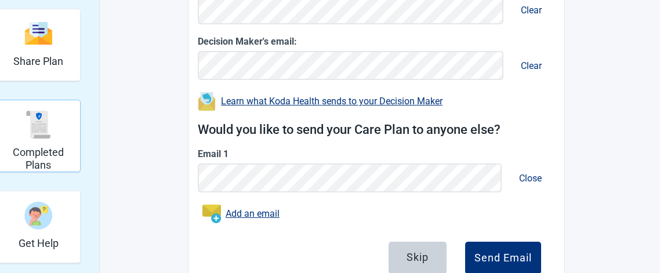
click at [34, 145] on div "Completed Plans" at bounding box center [39, 124] width 74 height 43
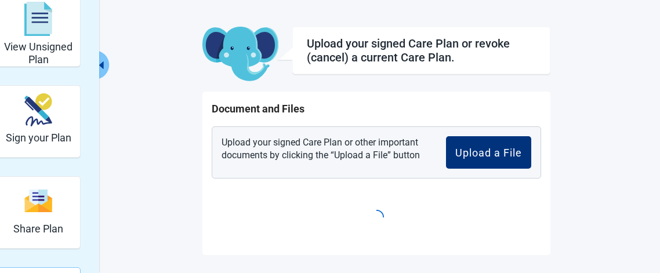
scroll to position [115, 0]
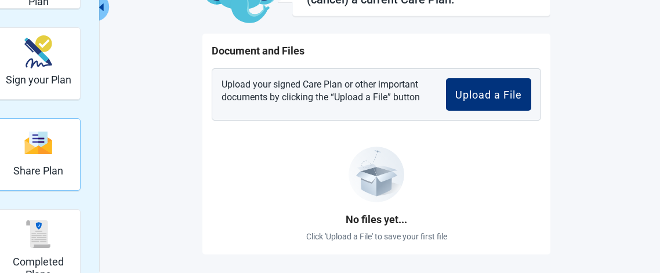
click at [79, 179] on div "Share Plan" at bounding box center [39, 154] width 84 height 72
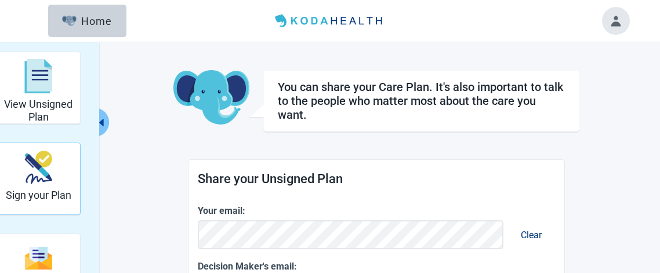
click at [34, 184] on div "Sign your Plan" at bounding box center [39, 167] width 66 height 43
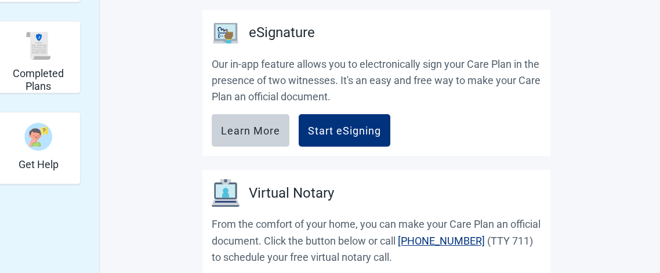
scroll to position [303, 0]
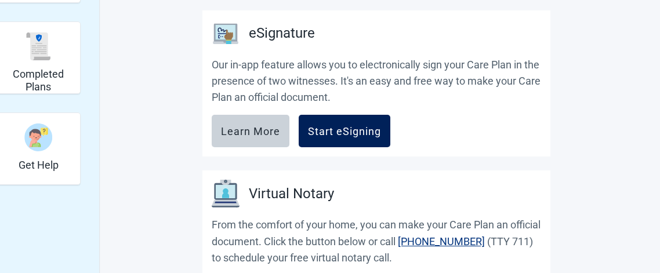
click at [326, 128] on div "Start eSigning" at bounding box center [344, 131] width 73 height 12
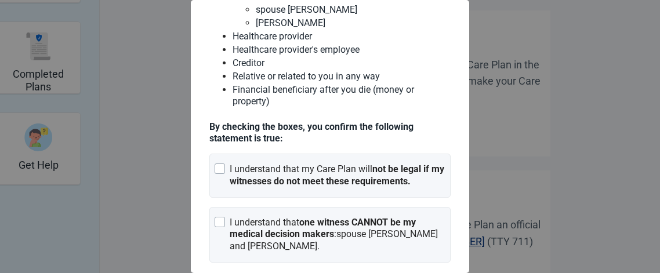
scroll to position [180, 0]
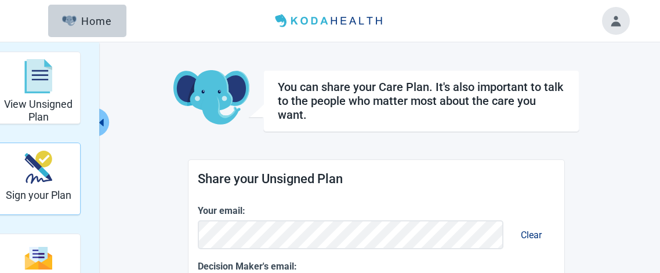
click at [32, 182] on img "Sign your Plan" at bounding box center [38, 167] width 28 height 33
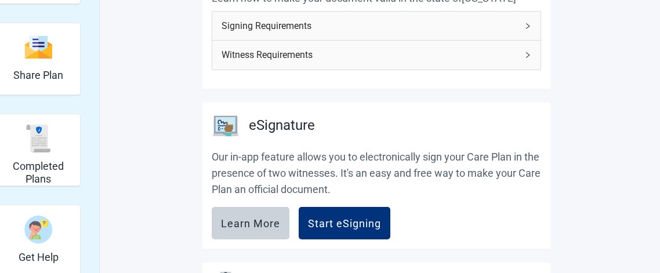
scroll to position [214, 0]
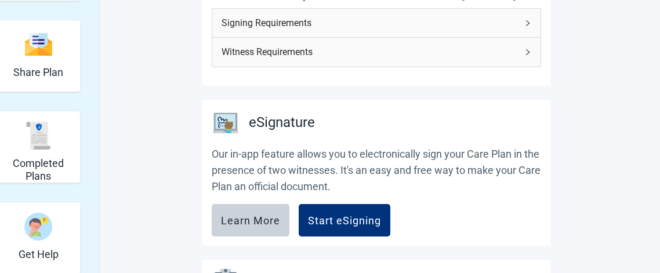
click at [530, 73] on div "[US_STATE] Requirements Learn how to make your document valid in the state of […" at bounding box center [376, 16] width 348 height 140
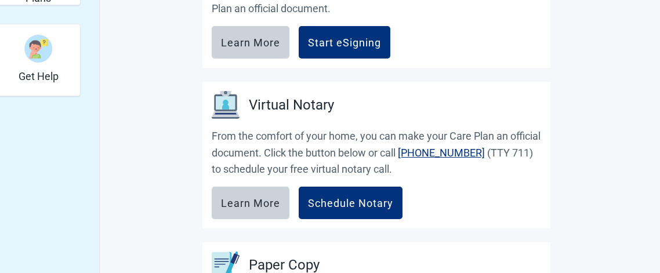
scroll to position [393, 0]
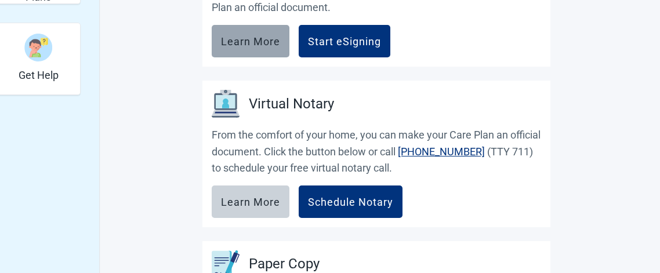
click at [254, 44] on div "Learn More" at bounding box center [250, 41] width 59 height 12
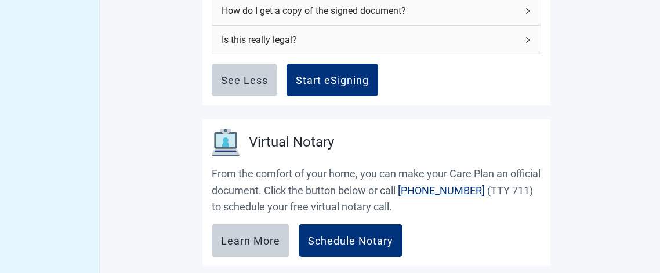
scroll to position [539, 0]
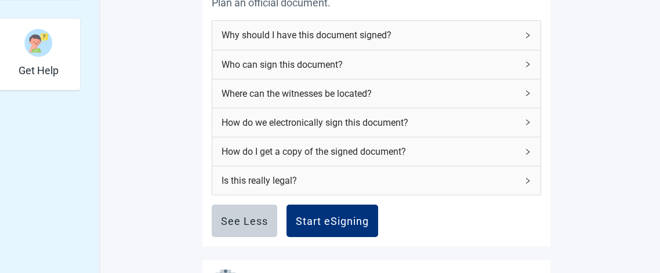
scroll to position [397, 0]
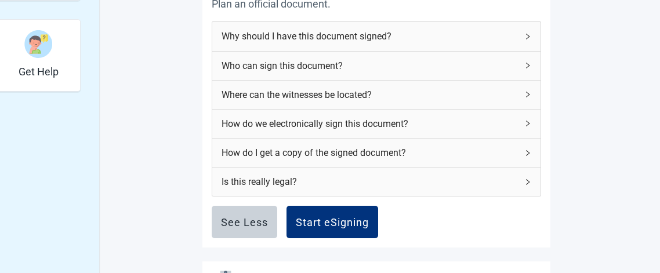
click at [318, 93] on span "Where can the witnesses be located?" at bounding box center [369, 95] width 296 height 14
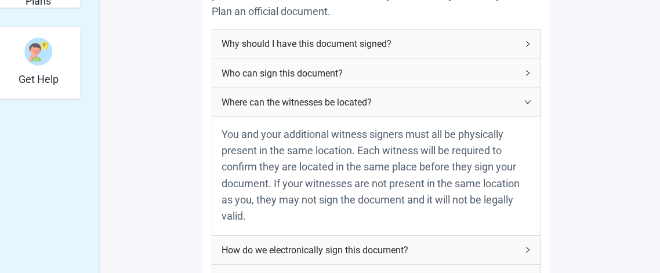
scroll to position [388, 0]
click at [41, 67] on div "Get Help" at bounding box center [39, 51] width 40 height 43
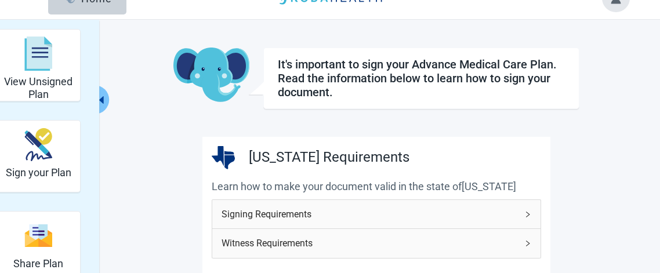
scroll to position [0, 0]
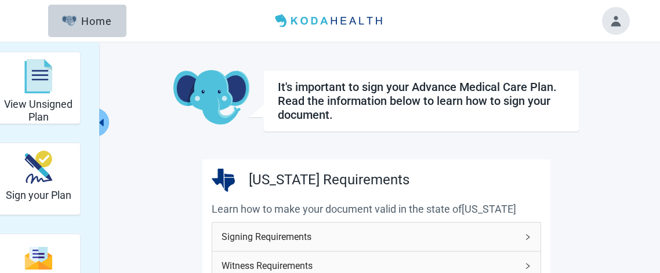
click at [332, 31] on div "Menu Home" at bounding box center [329, 21] width 627 height 42
